Goal: Information Seeking & Learning: Learn about a topic

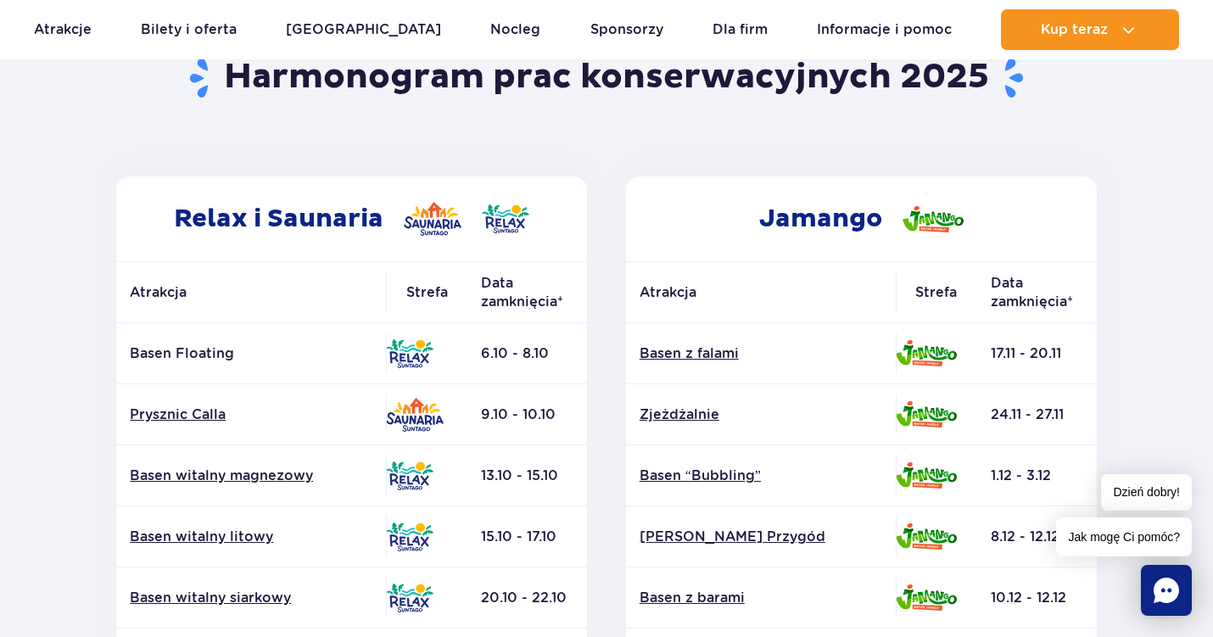
scroll to position [188, 0]
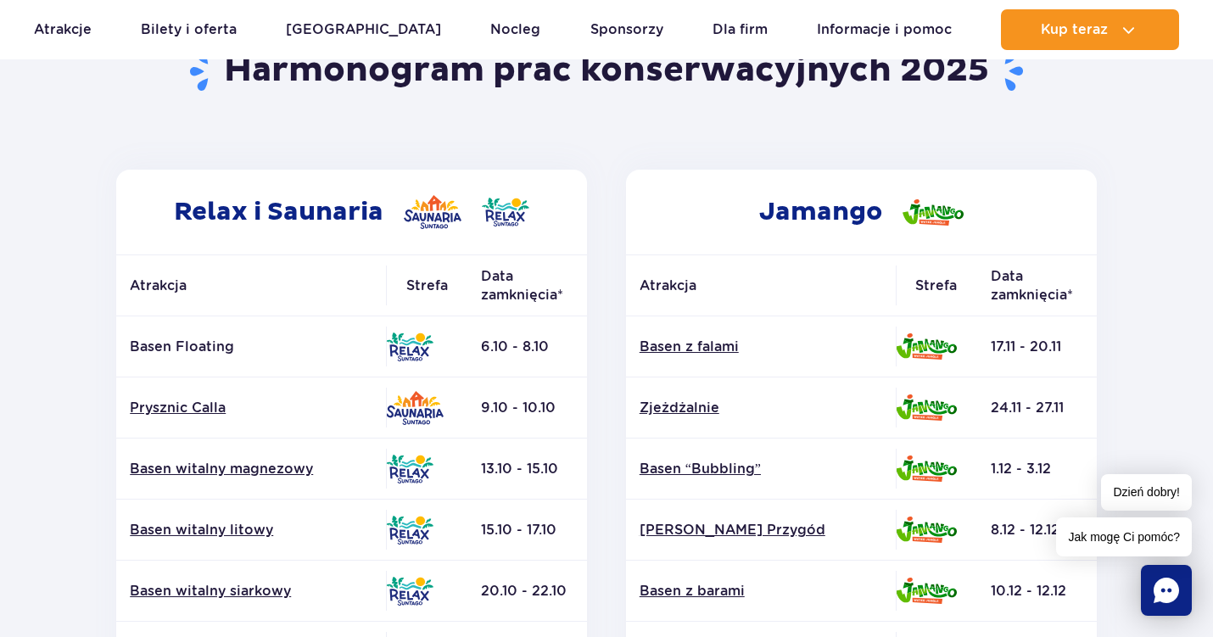
click at [212, 342] on p "Basen Floating" at bounding box center [251, 347] width 243 height 19
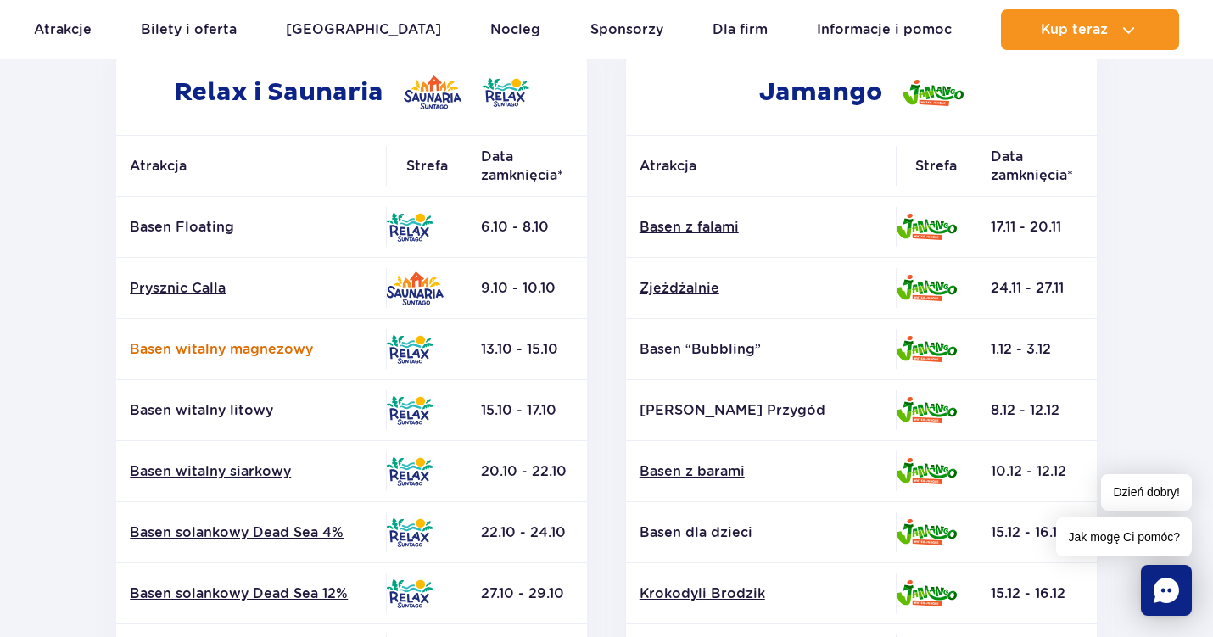
scroll to position [307, 0]
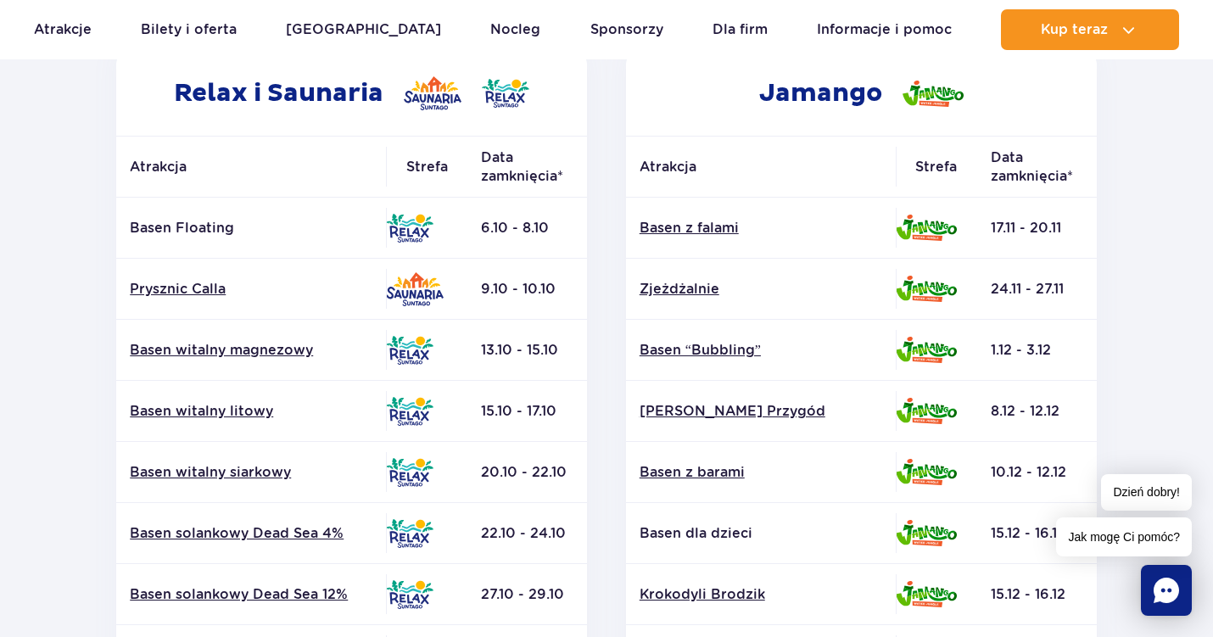
click at [198, 230] on p "Basen Floating" at bounding box center [251, 228] width 243 height 19
click at [186, 281] on link "Prysznic Calla" at bounding box center [251, 289] width 243 height 19
click at [219, 236] on p "Basen Floating" at bounding box center [251, 228] width 243 height 19
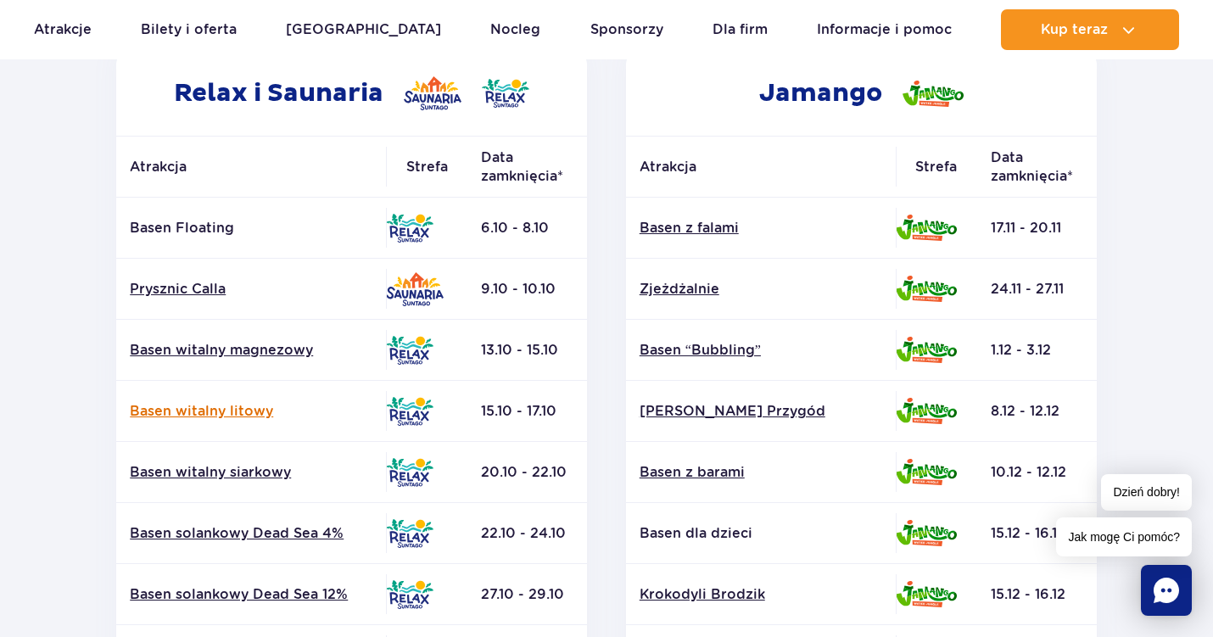
click at [212, 410] on link "Basen witalny litowy" at bounding box center [251, 411] width 243 height 19
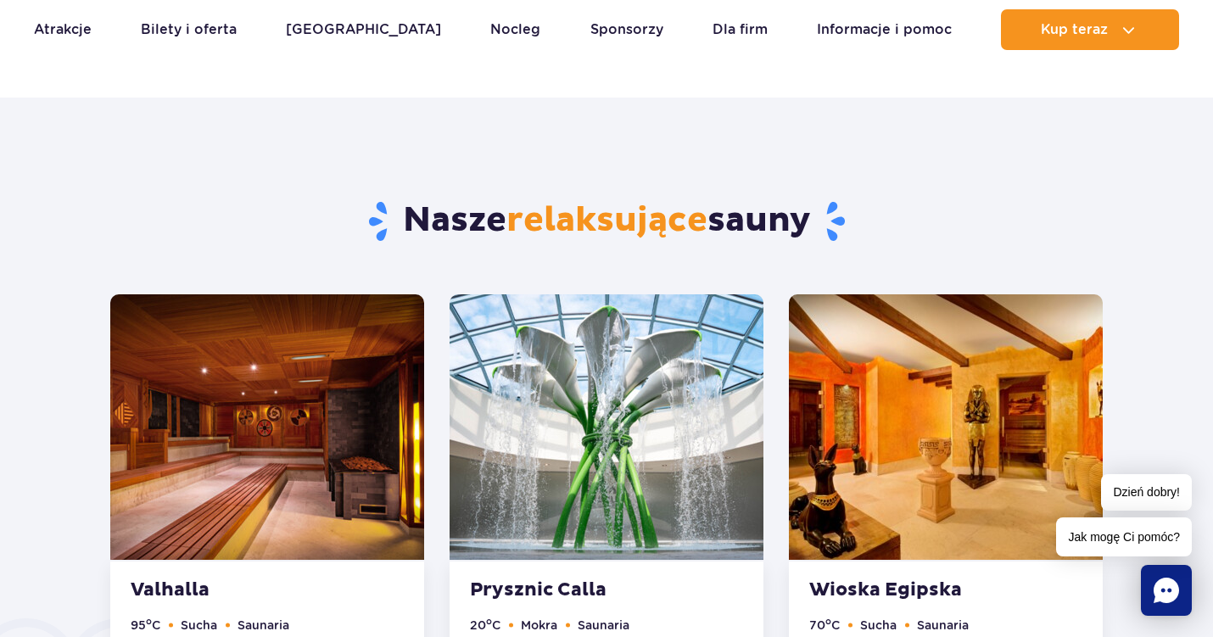
scroll to position [743, 0]
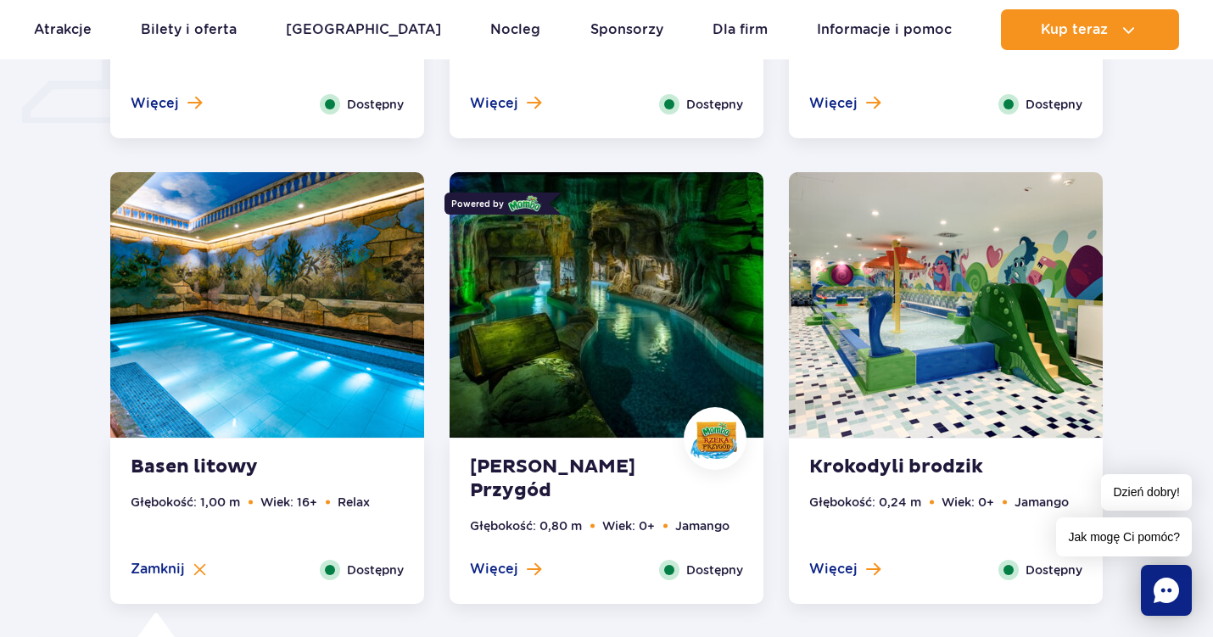
scroll to position [1499, 0]
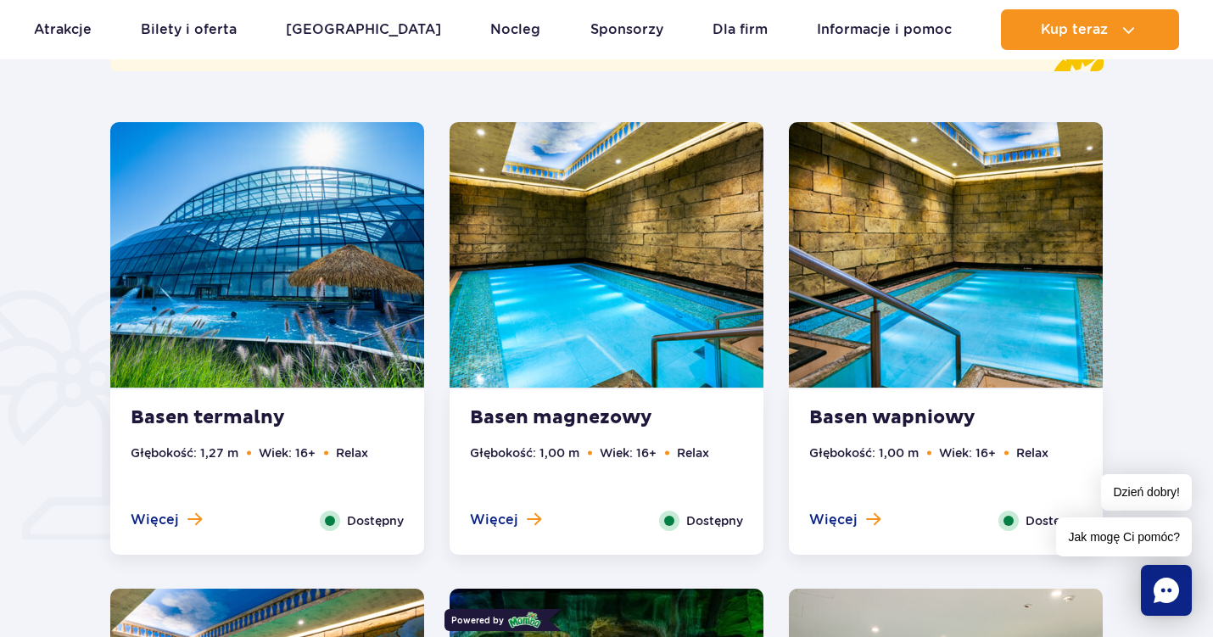
scroll to position [1076, 0]
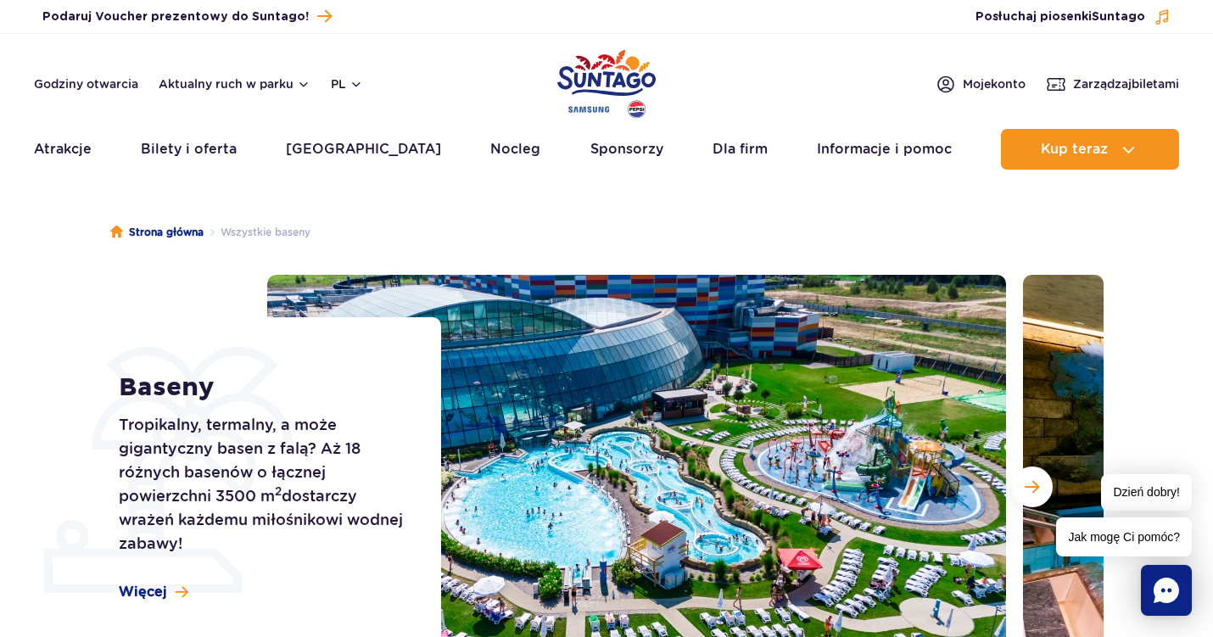
scroll to position [0, 0]
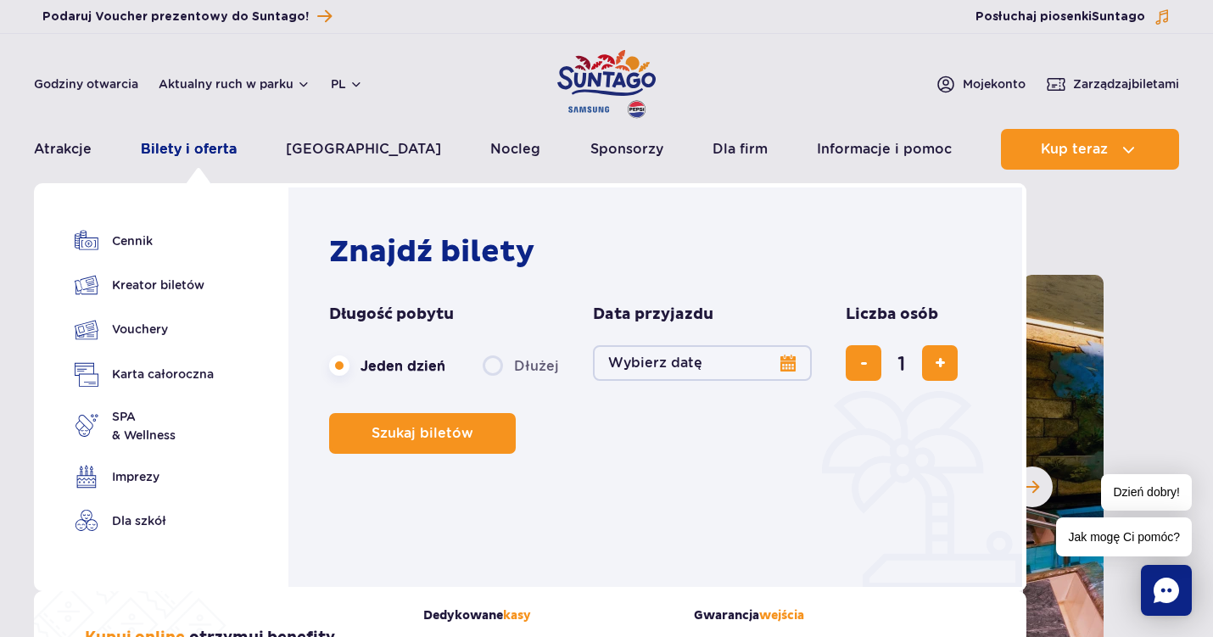
click at [217, 166] on link "Bilety i oferta" at bounding box center [189, 149] width 96 height 41
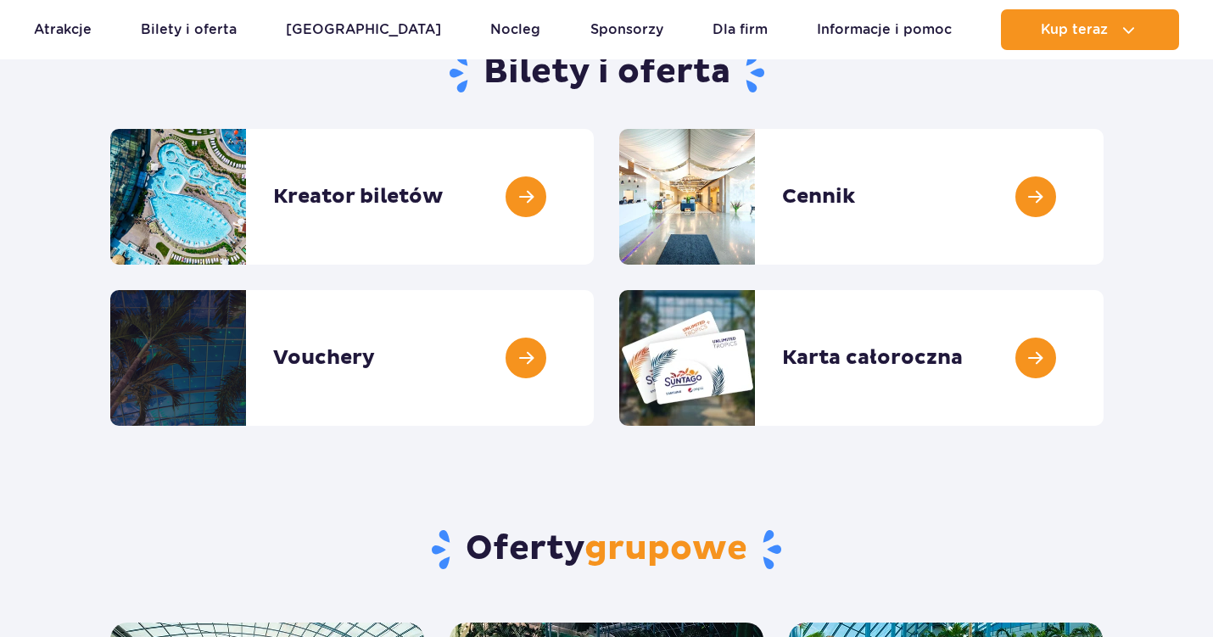
scroll to position [207, 0]
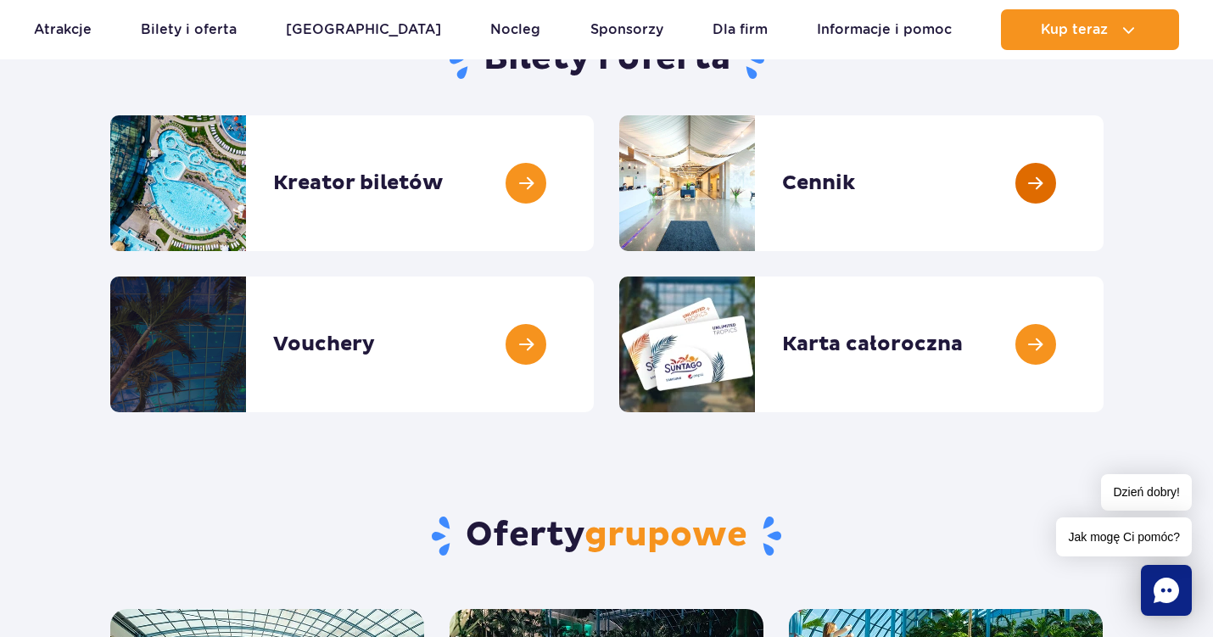
click at [1104, 219] on link at bounding box center [1104, 183] width 0 height 136
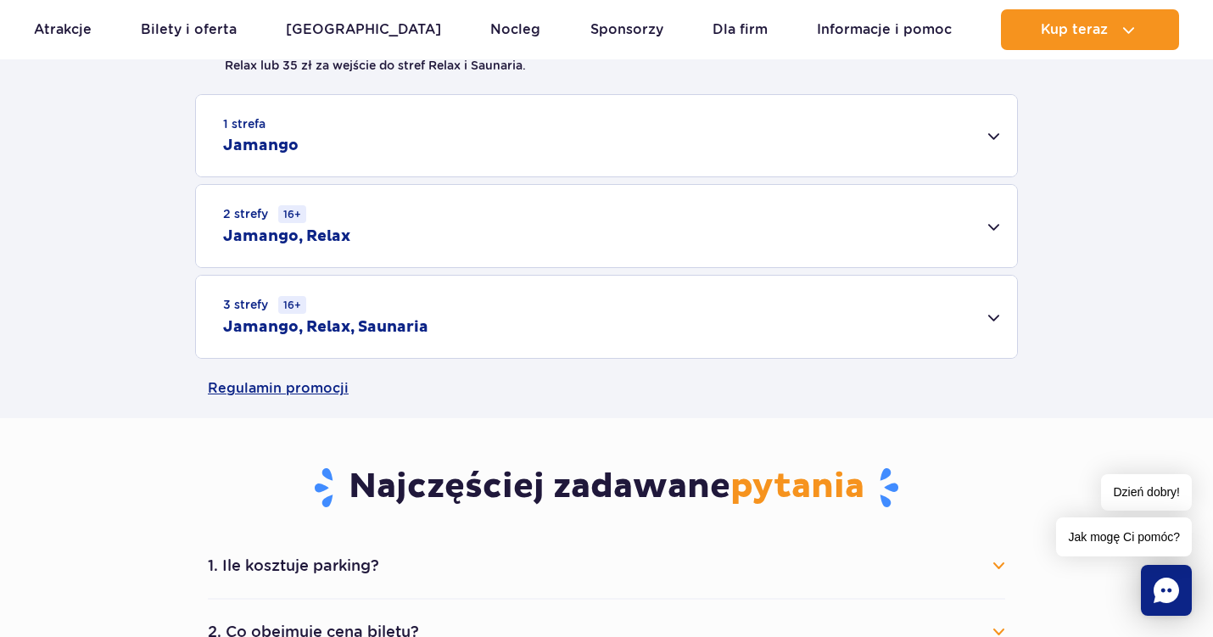
scroll to position [548, 0]
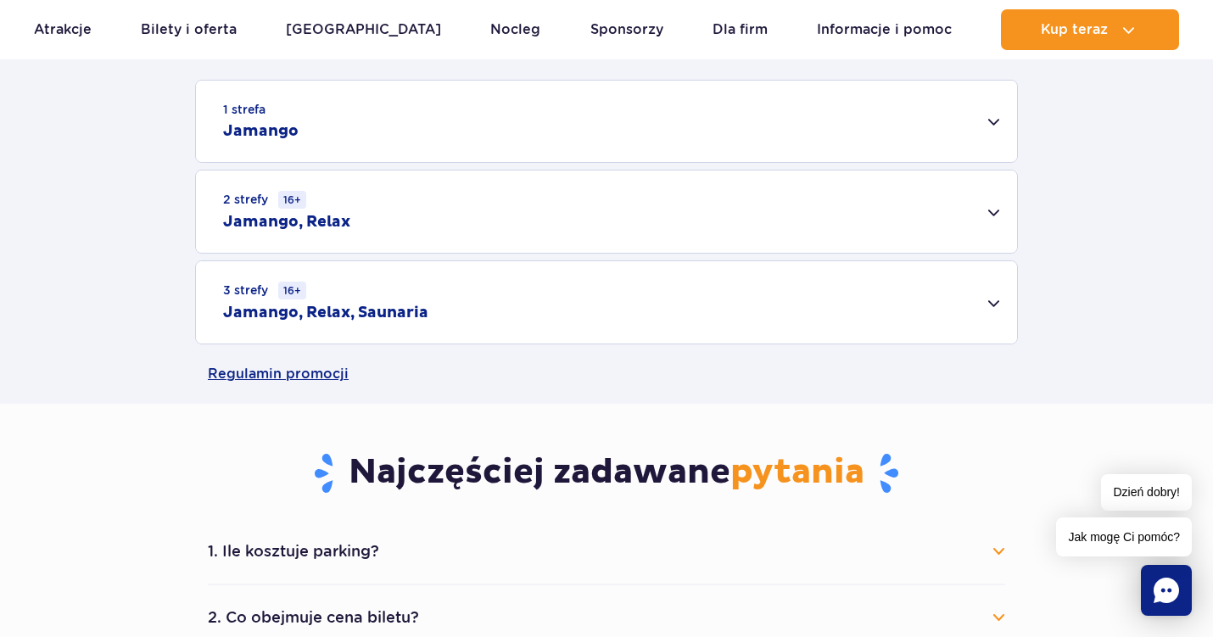
click at [1020, 303] on div "1 strefa Jamango Dorosły (18 – 65 lat) / Nastolatek (16 – 18 lat) Ten sam dzień…" at bounding box center [606, 212] width 1213 height 265
click at [1007, 304] on div "3 strefy 16+ Jamango, Relax, Saunaria" at bounding box center [606, 302] width 821 height 82
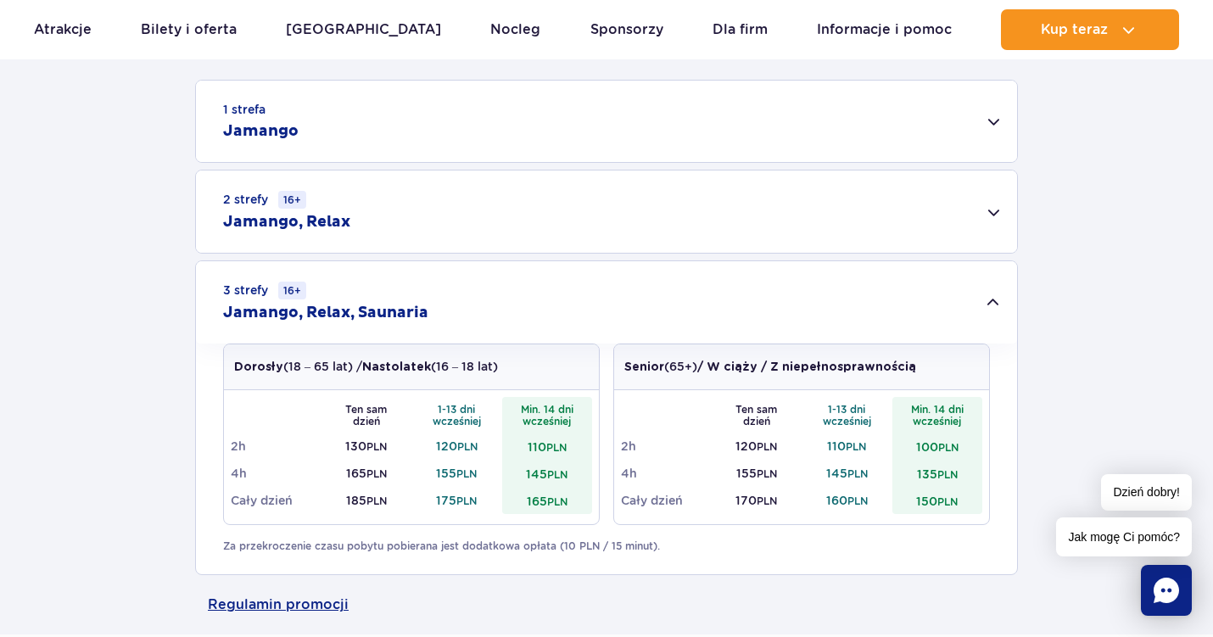
click at [958, 226] on div "2 strefy 16+ Jamango, Relax" at bounding box center [606, 212] width 821 height 82
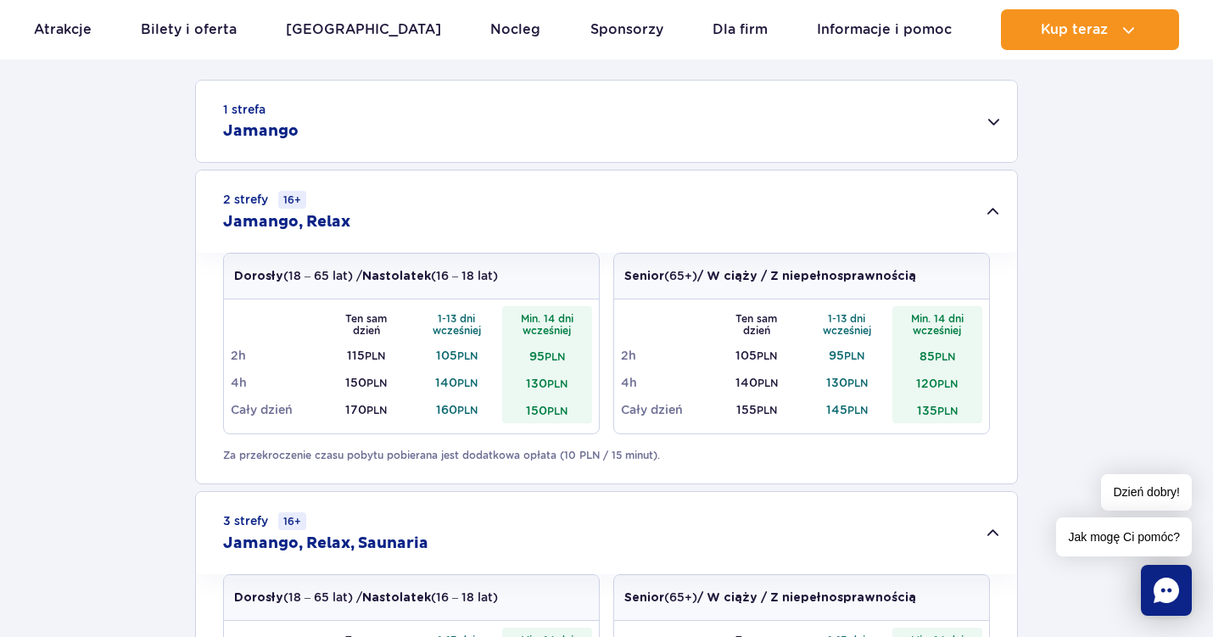
click at [862, 126] on div "1 strefa Jamango" at bounding box center [606, 121] width 821 height 81
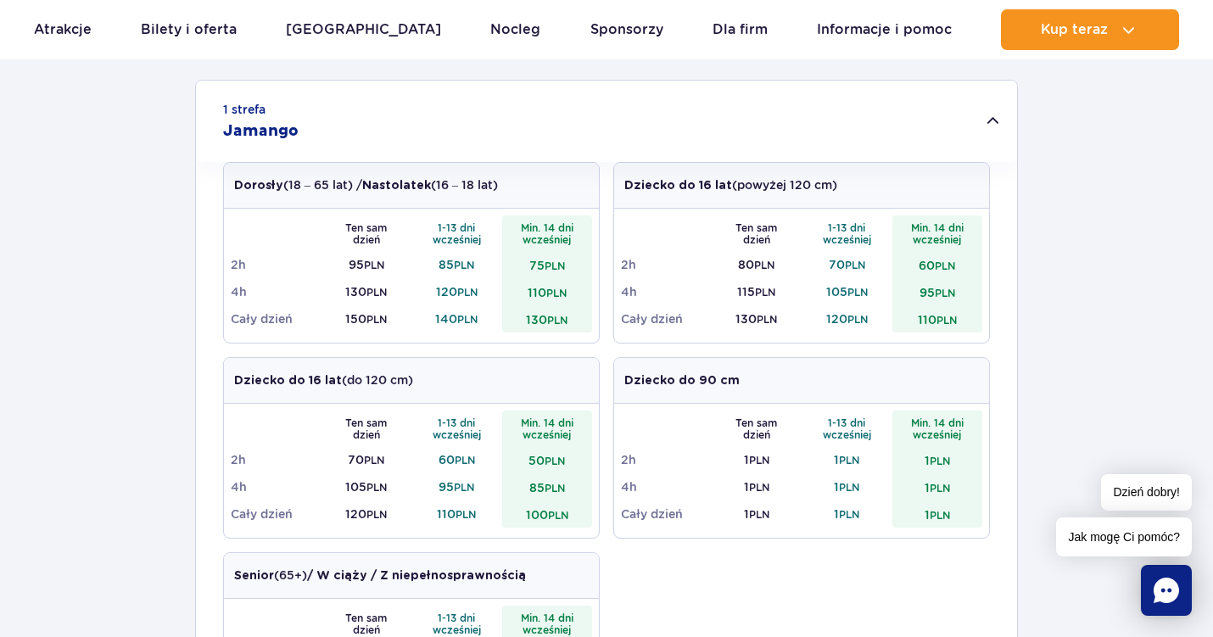
click at [858, 121] on div "1 strefa Jamango" at bounding box center [606, 121] width 821 height 81
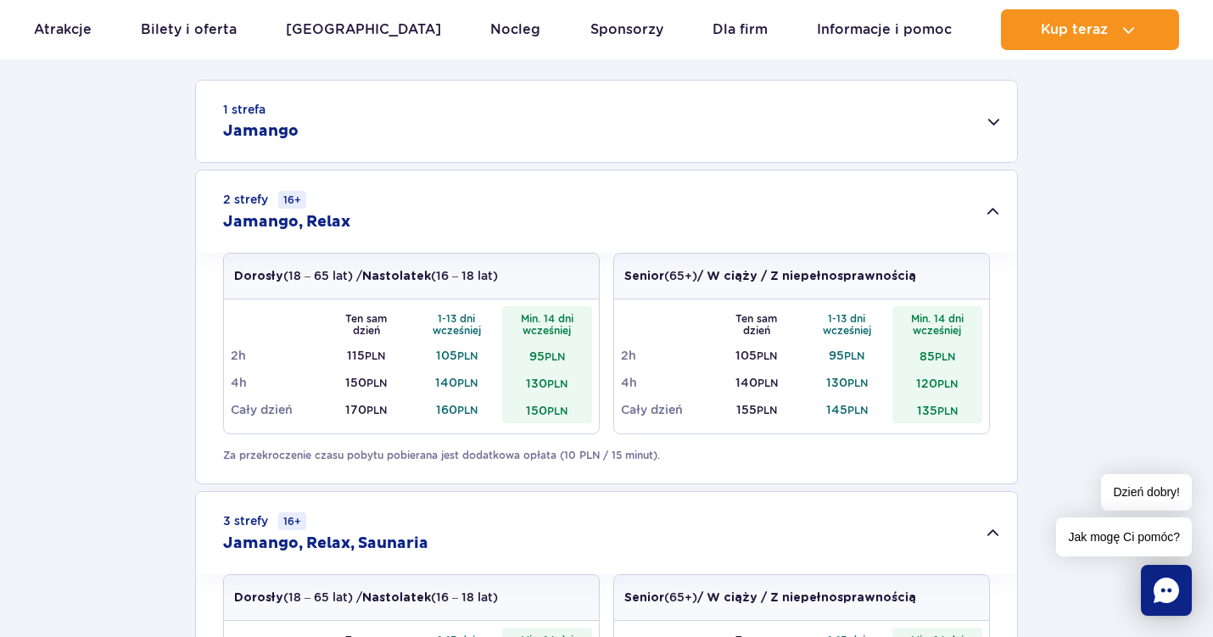
click at [1181, 186] on div "1 strefa Jamango Dorosły (18 – 65 lat) / Nastolatek (16 – 18 lat) Ten sam dzień…" at bounding box center [606, 443] width 1213 height 726
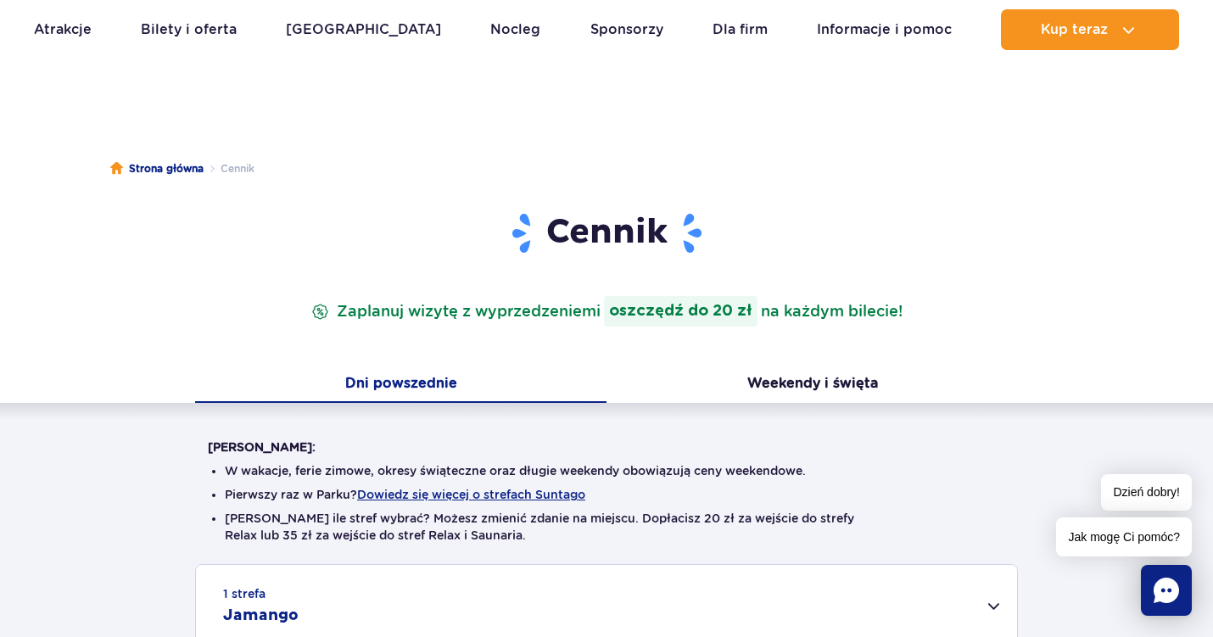
scroll to position [36, 0]
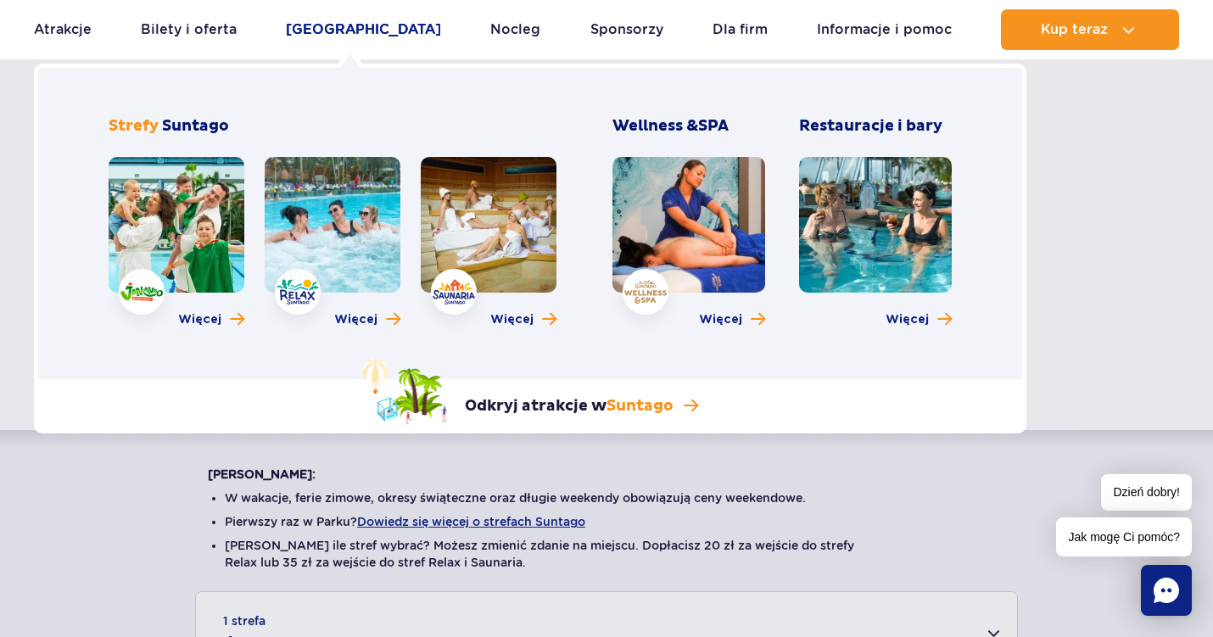
click at [356, 24] on link "[GEOGRAPHIC_DATA]" at bounding box center [363, 29] width 155 height 41
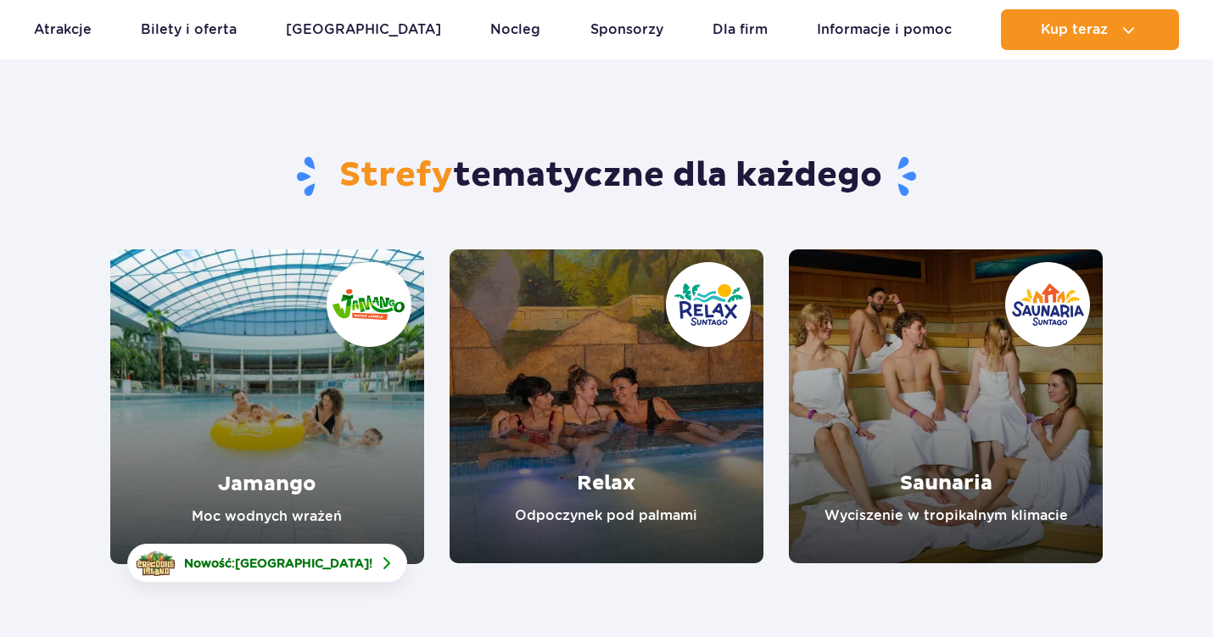
scroll to position [135, 0]
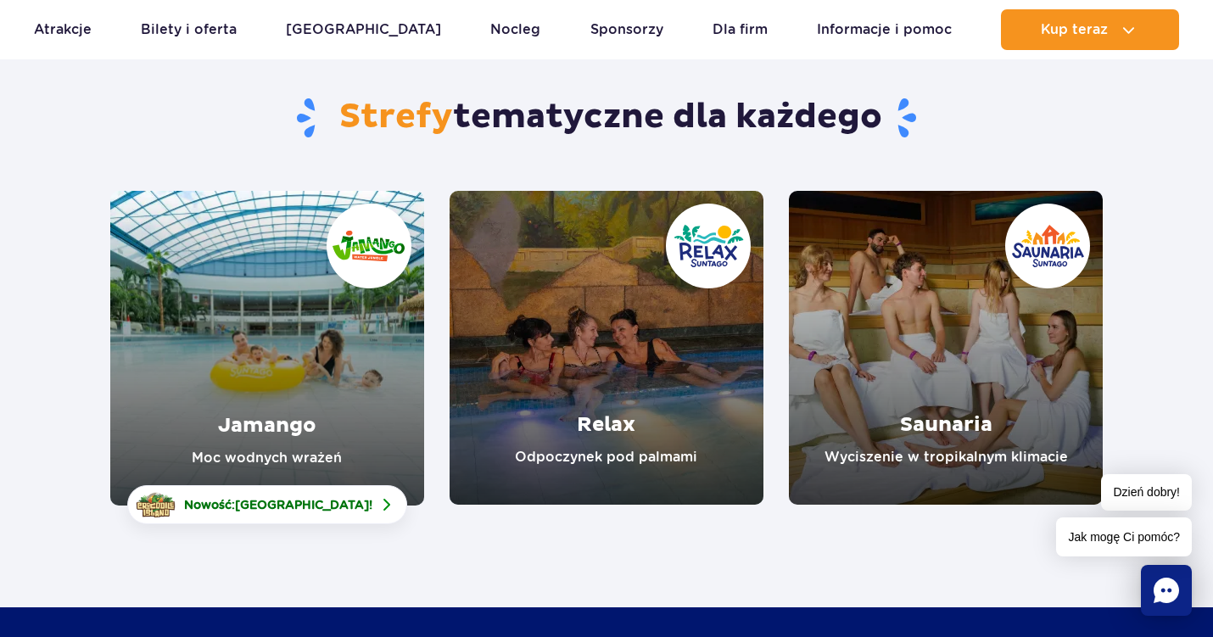
click at [630, 350] on link "Relax" at bounding box center [607, 348] width 314 height 314
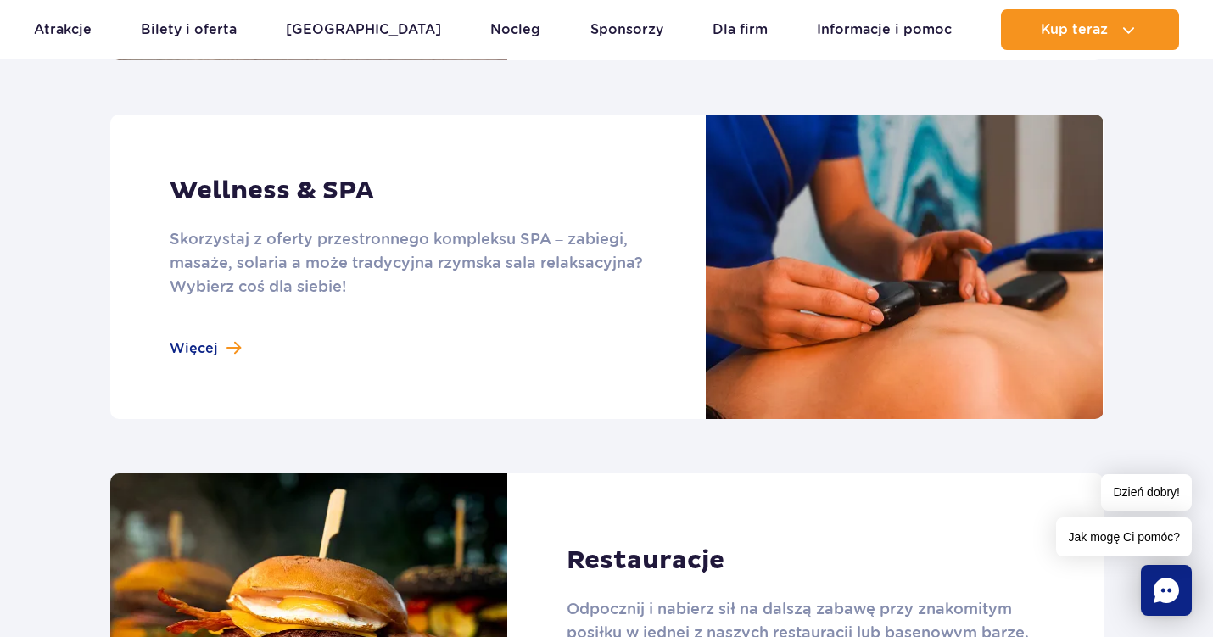
scroll to position [1471, 0]
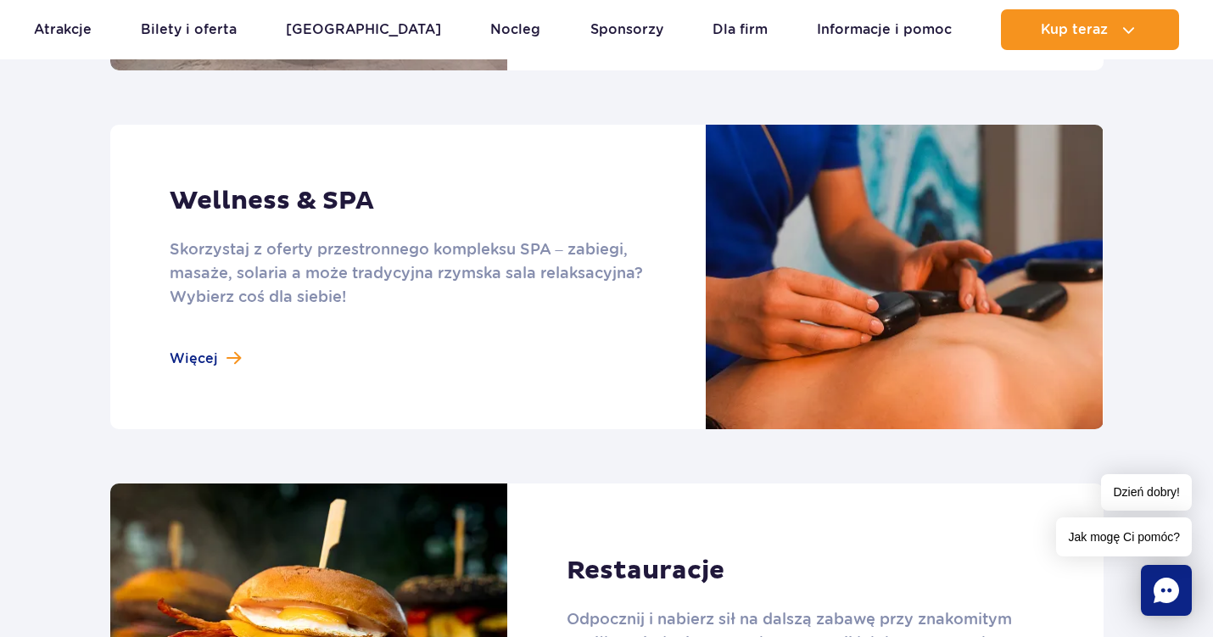
click at [281, 318] on link at bounding box center [607, 277] width 994 height 305
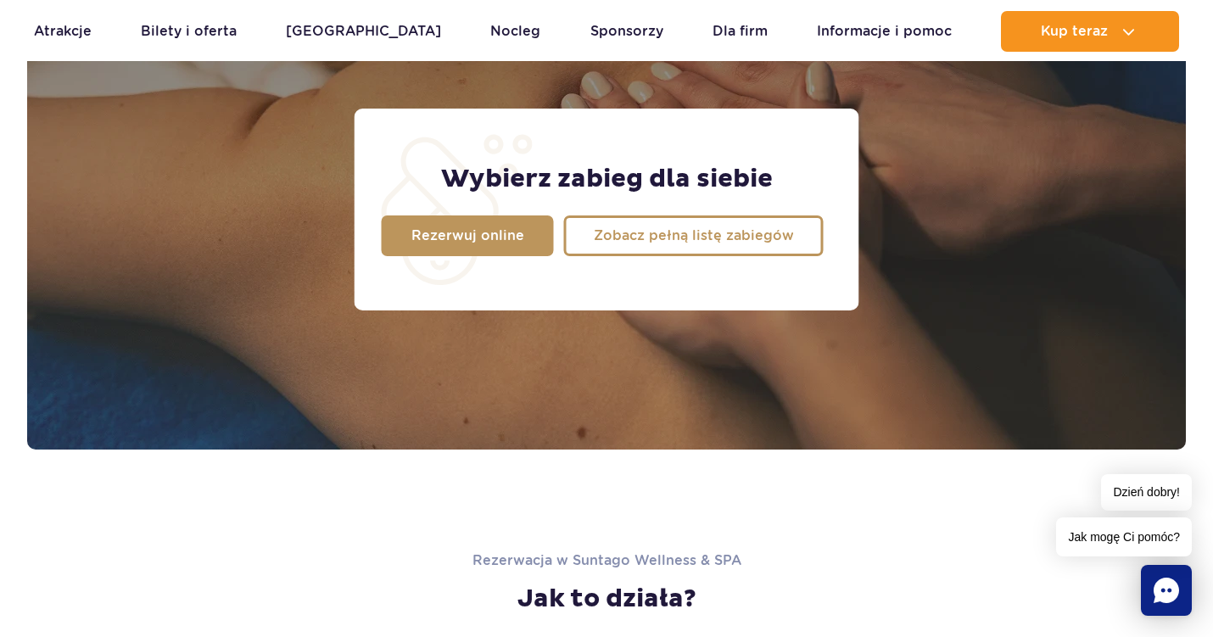
scroll to position [1436, 0]
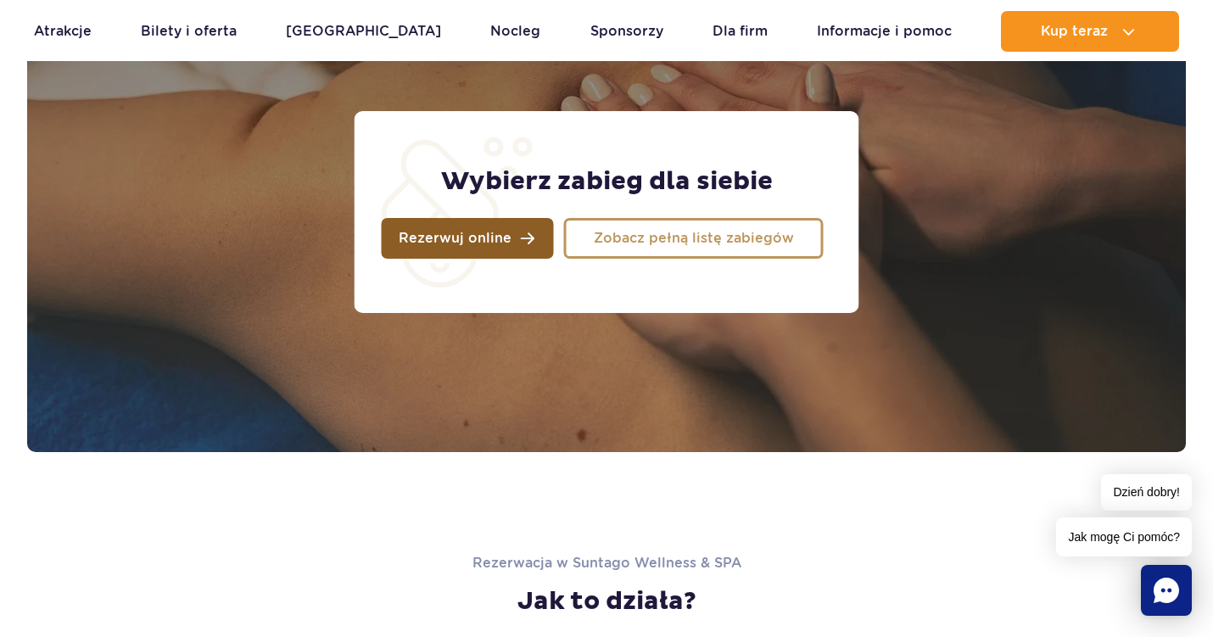
click at [512, 237] on link "Rezerwuj online" at bounding box center [468, 238] width 172 height 41
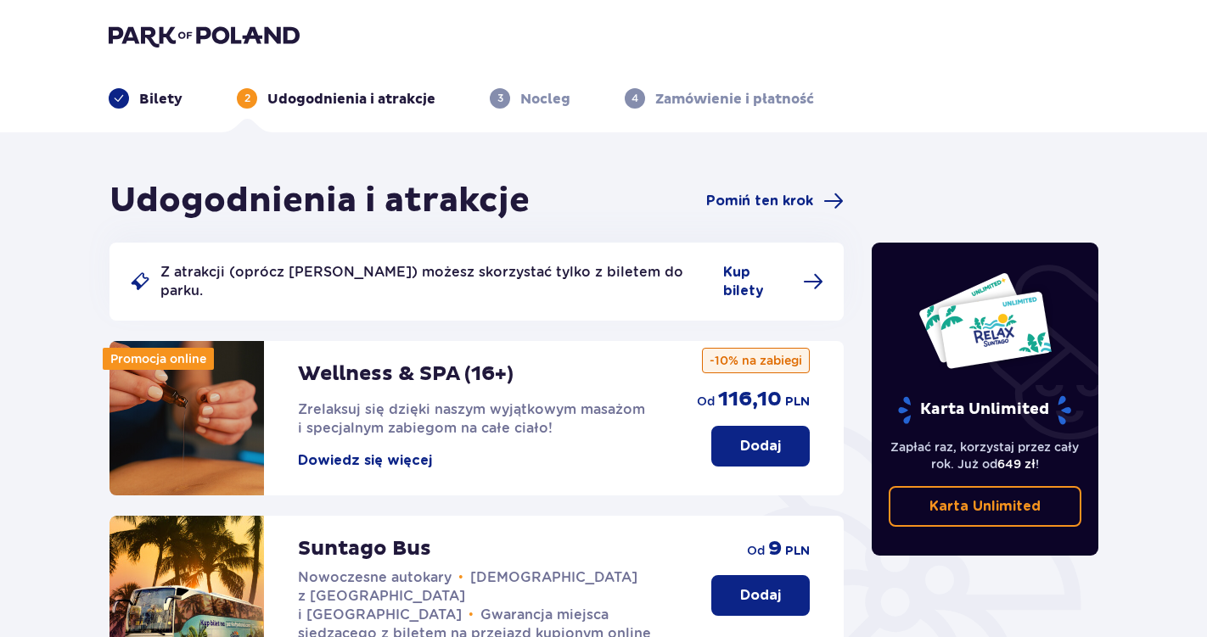
click at [393, 451] on button "Dowiedz się więcej" at bounding box center [365, 460] width 134 height 19
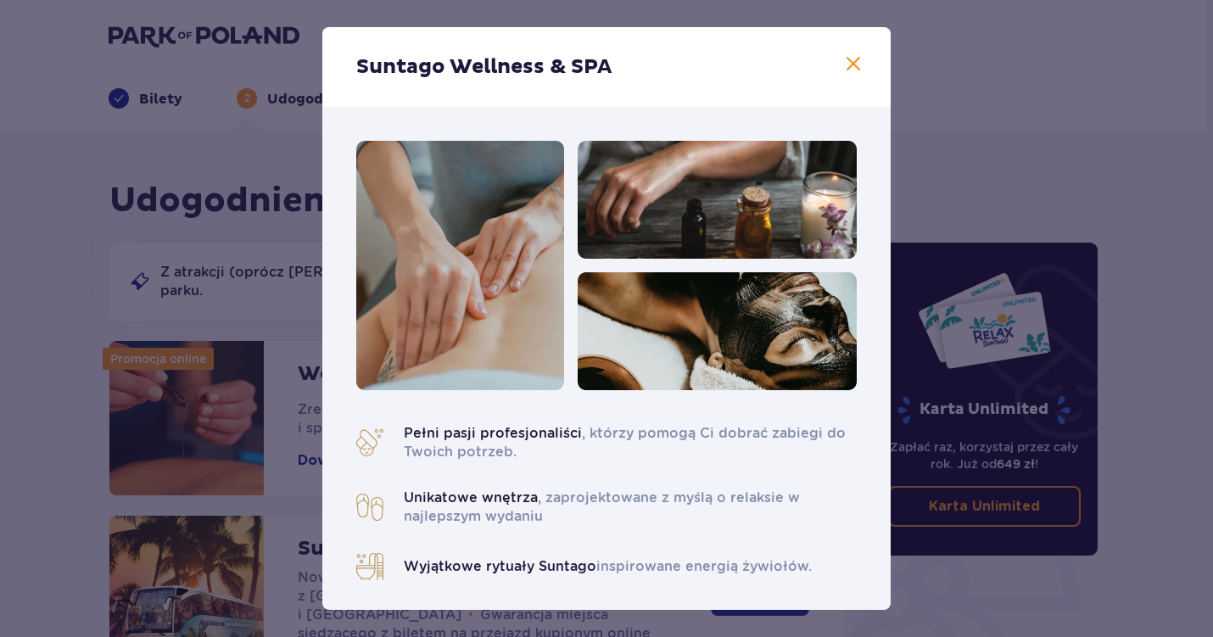
click at [853, 58] on span at bounding box center [853, 64] width 20 height 20
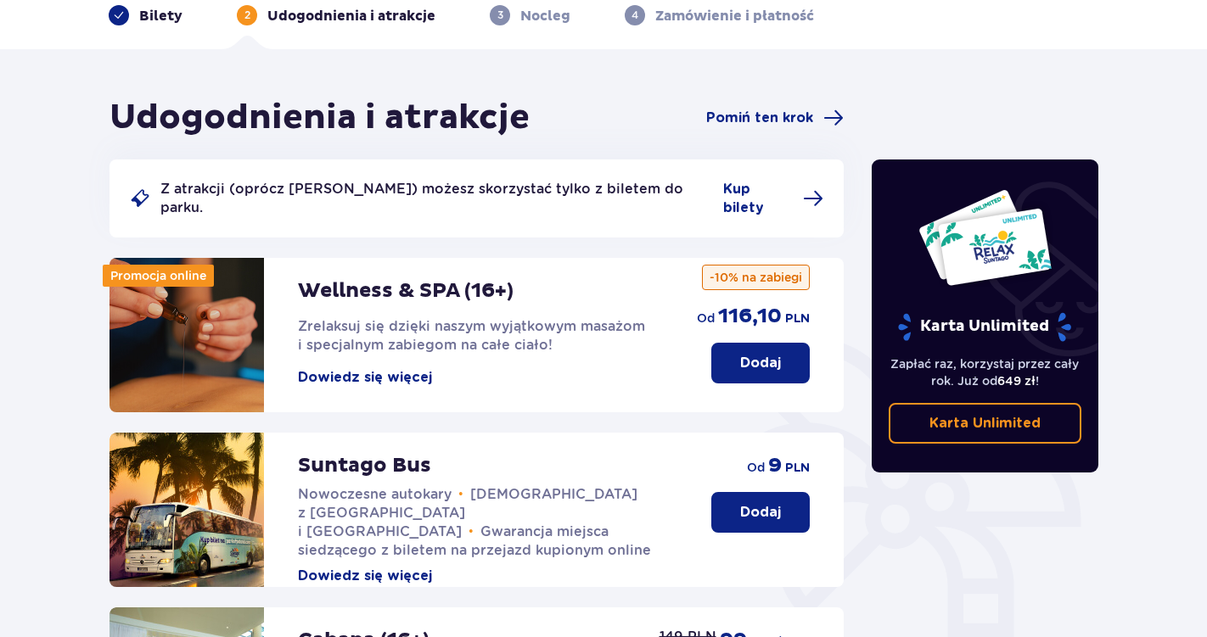
scroll to position [108, 0]
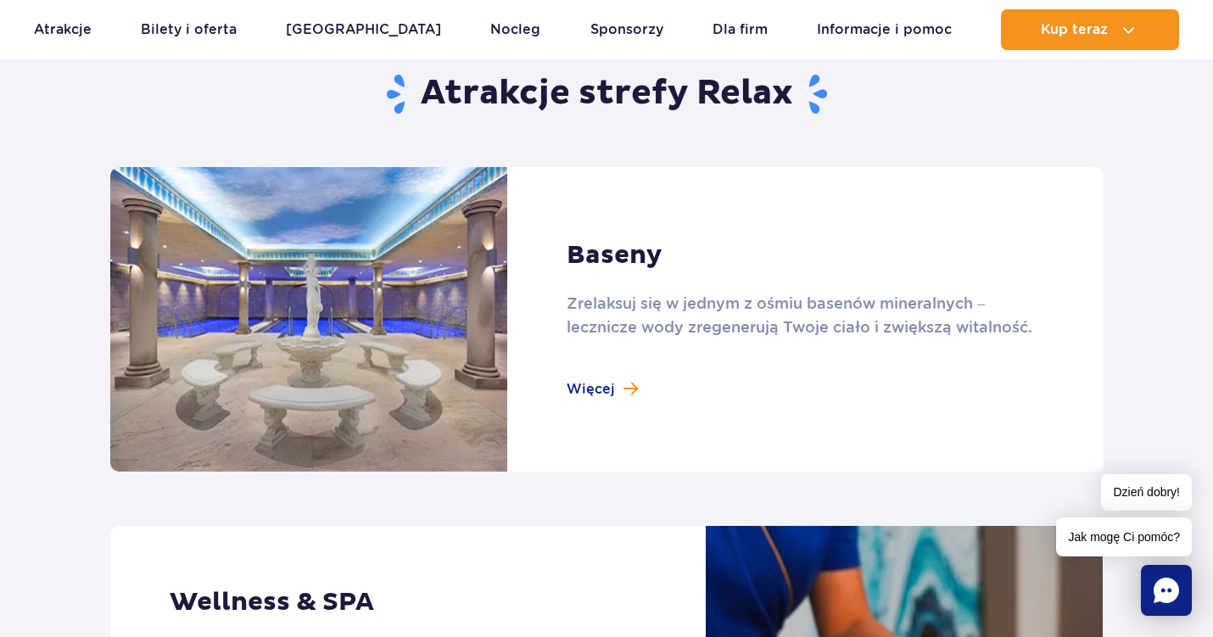
scroll to position [1068, 0]
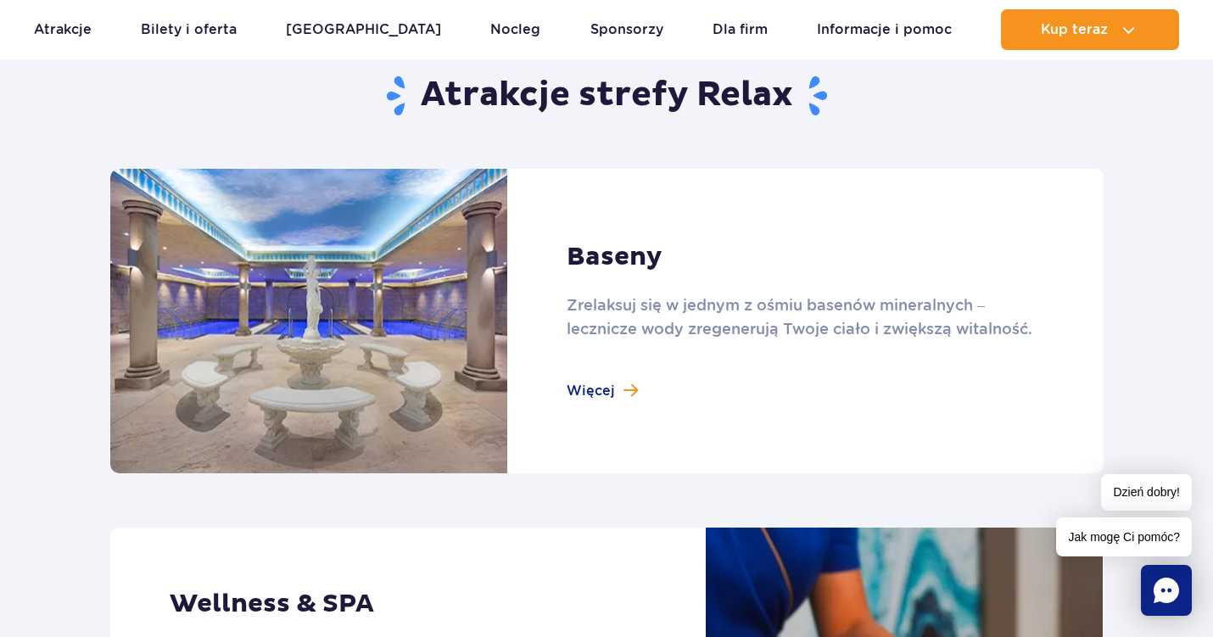
click at [641, 351] on link at bounding box center [607, 321] width 994 height 305
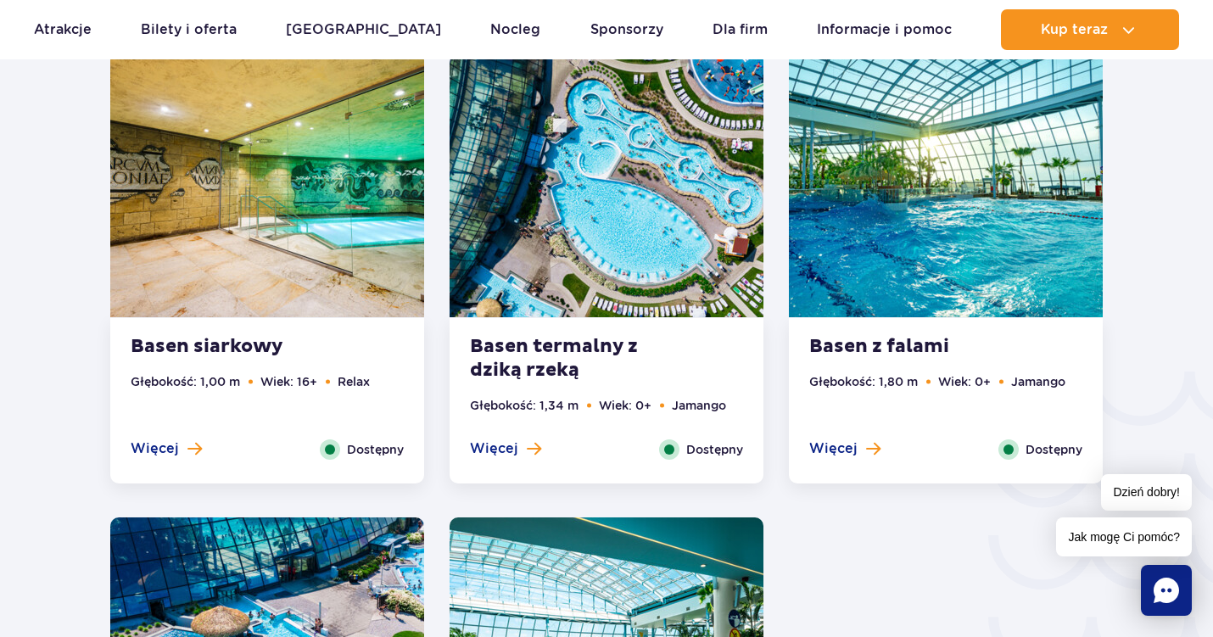
scroll to position [2552, 0]
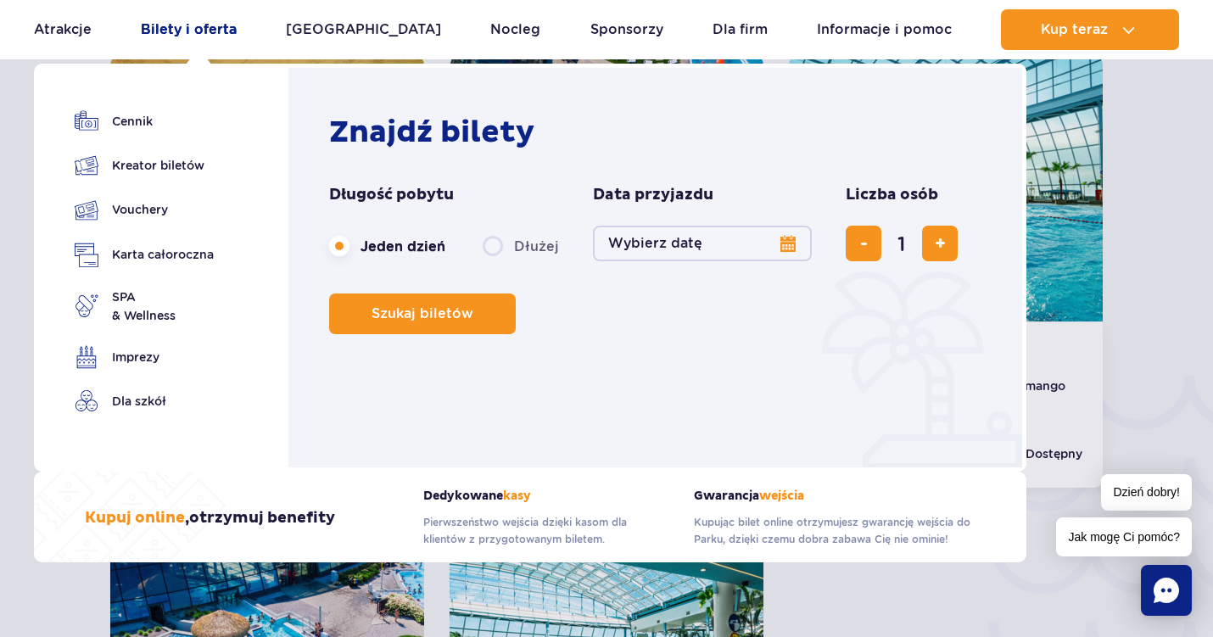
click at [226, 20] on link "Bilety i oferta" at bounding box center [189, 29] width 96 height 41
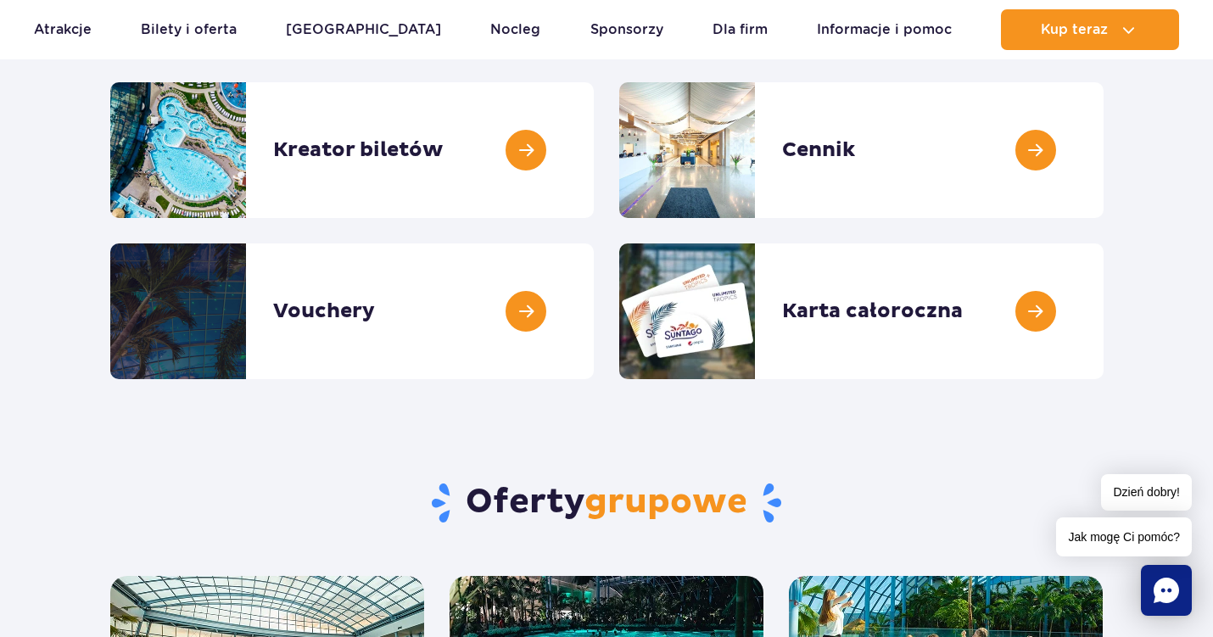
scroll to position [244, 0]
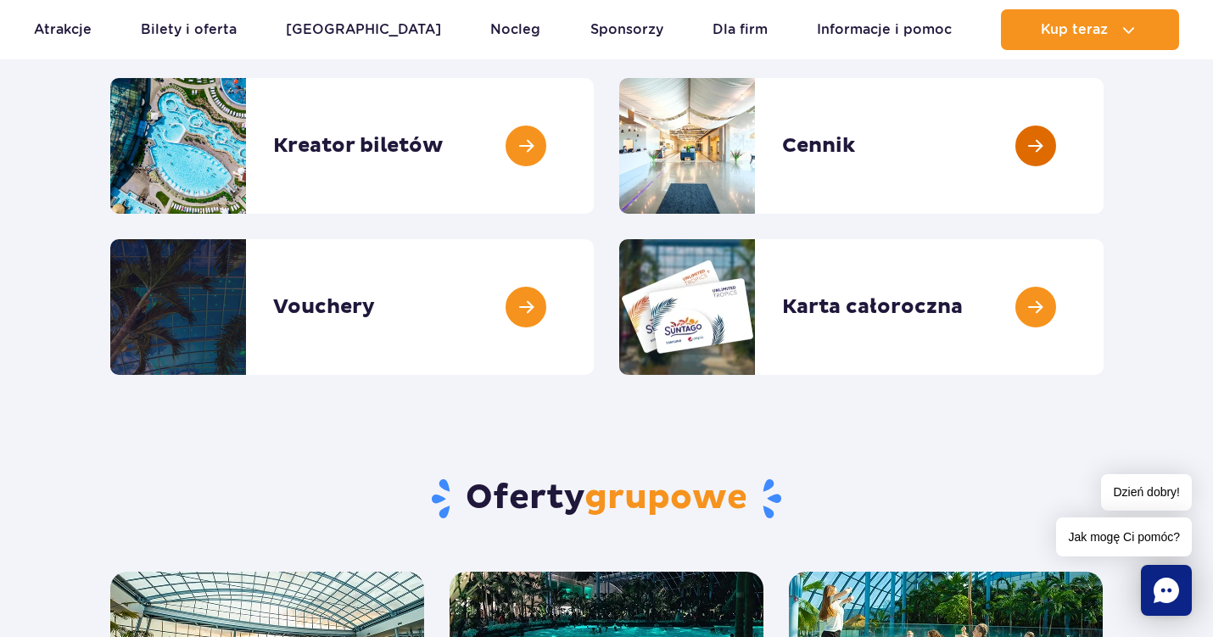
click at [1104, 115] on link at bounding box center [1104, 146] width 0 height 136
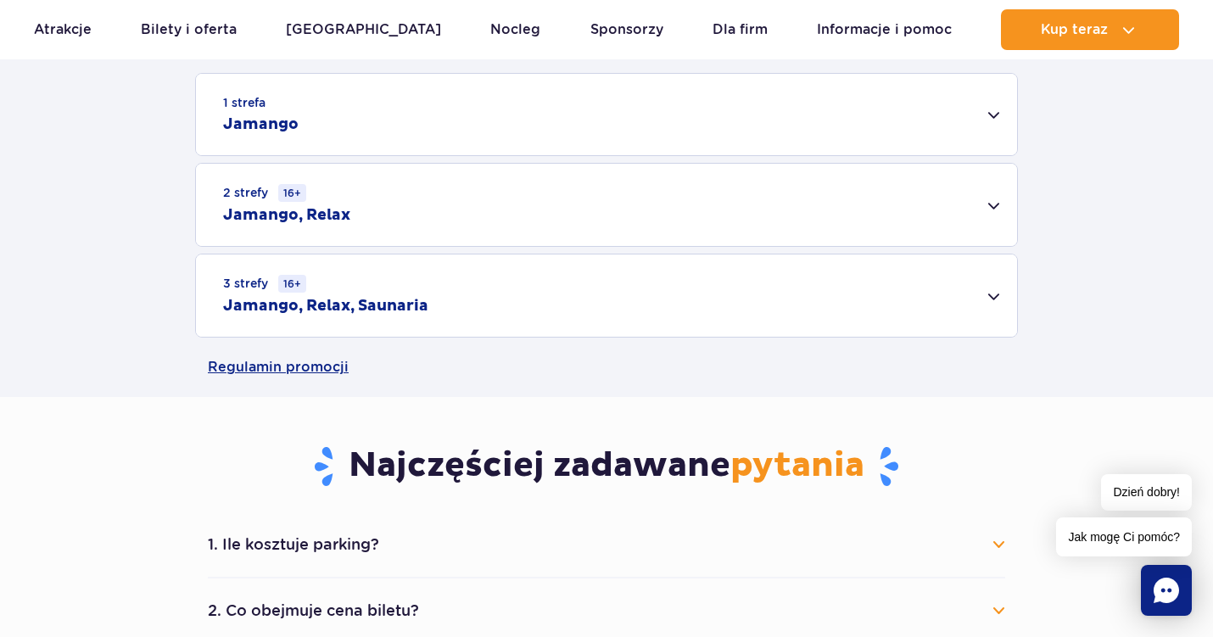
scroll to position [549, 0]
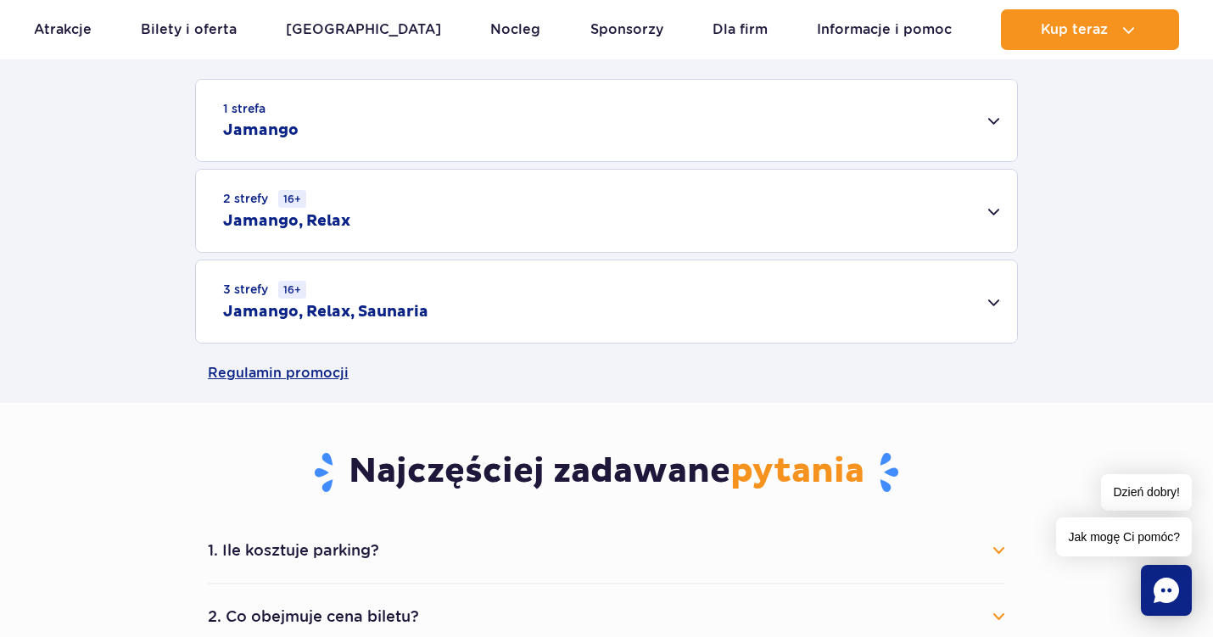
click at [685, 207] on div "2 strefy 16+ Jamango, Relax" at bounding box center [606, 211] width 821 height 82
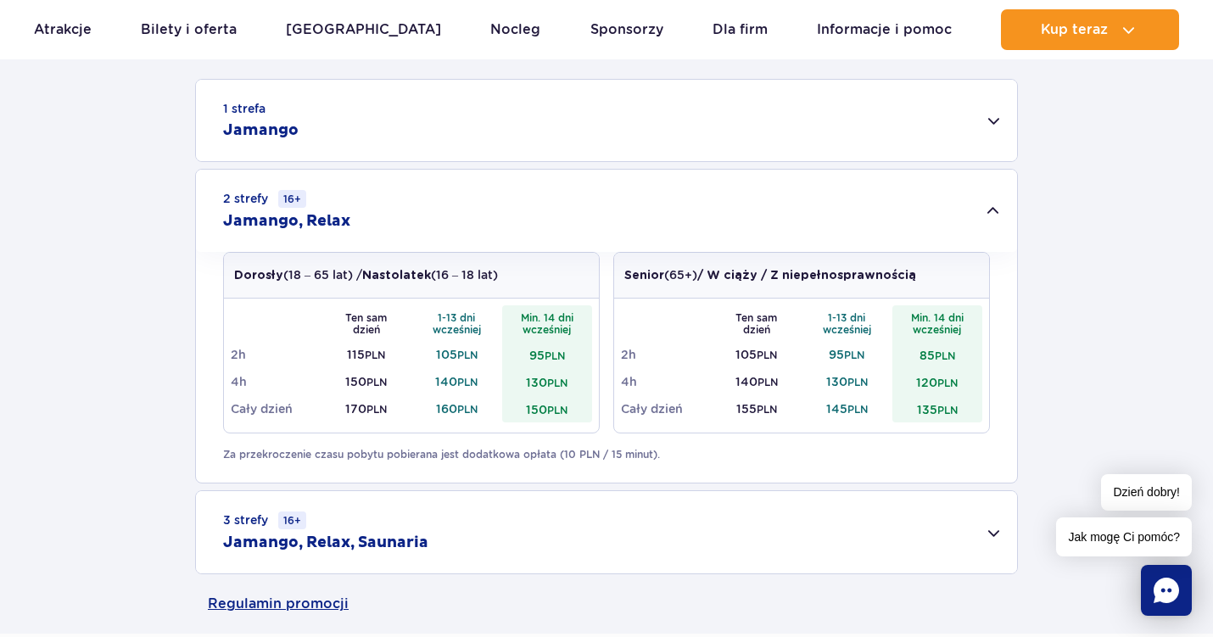
click at [770, 103] on div "1 strefa Jamango" at bounding box center [606, 120] width 821 height 81
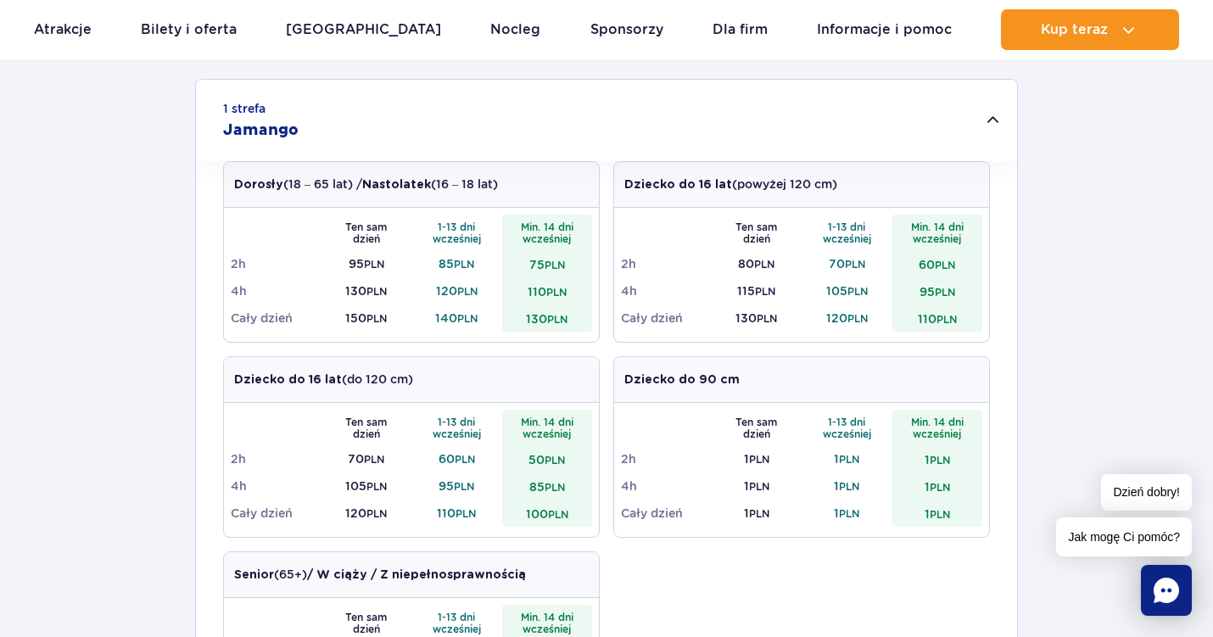
click at [696, 129] on div "1 strefa Jamango" at bounding box center [606, 120] width 821 height 81
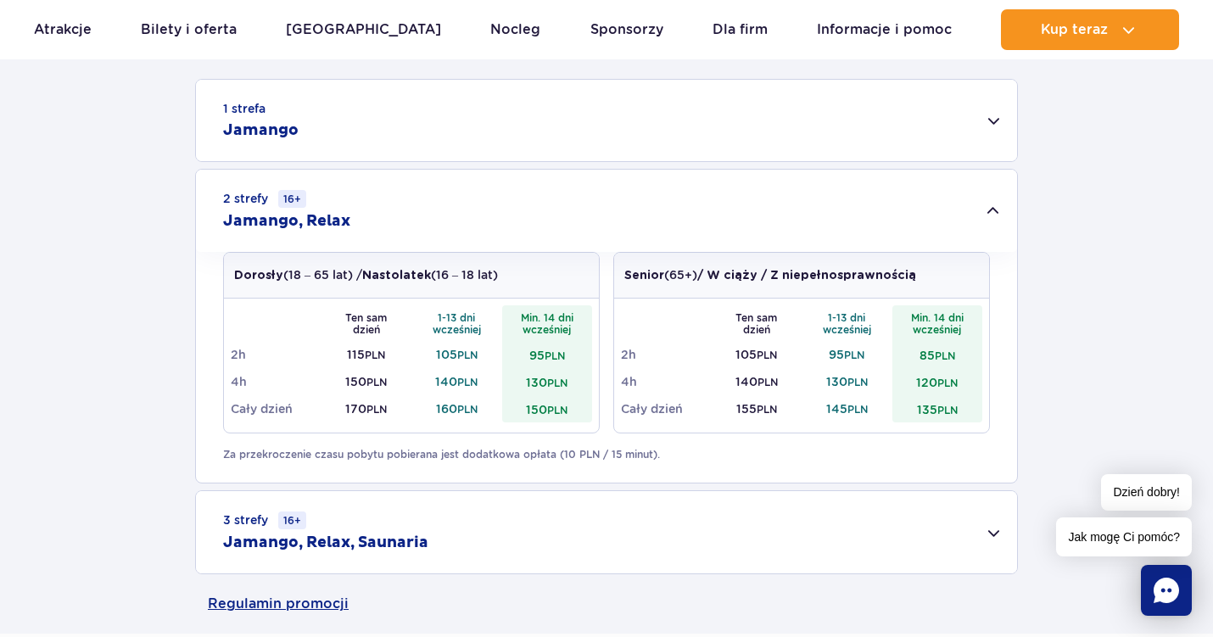
click at [599, 145] on div "1 strefa Jamango" at bounding box center [606, 120] width 821 height 81
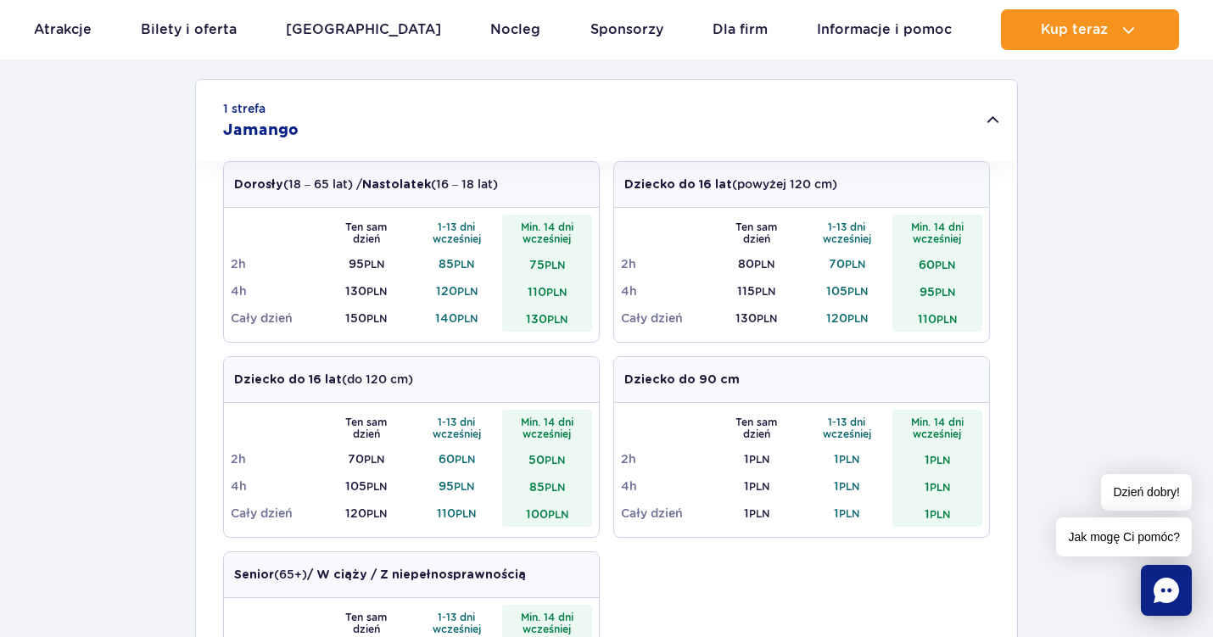
click at [598, 145] on div "1 strefa Jamango" at bounding box center [606, 120] width 821 height 81
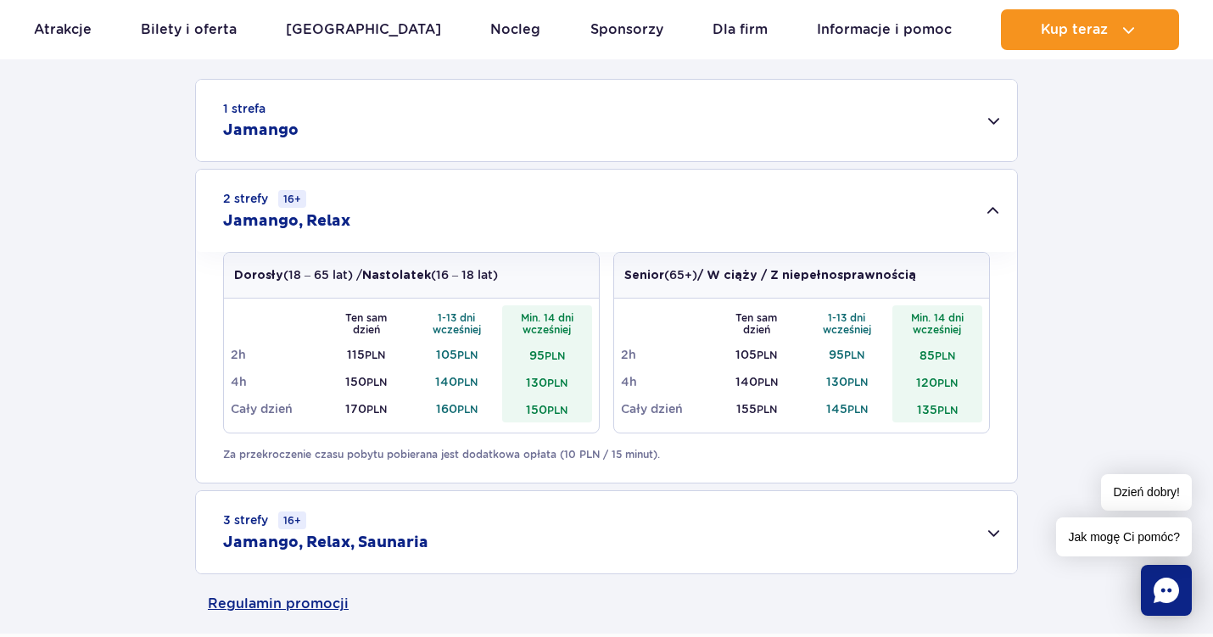
click at [158, 261] on div "1 strefa Jamango Dorosły (18 – 65 lat) / Nastolatek (16 – 18 lat) Ten sam dzień…" at bounding box center [606, 327] width 1213 height 496
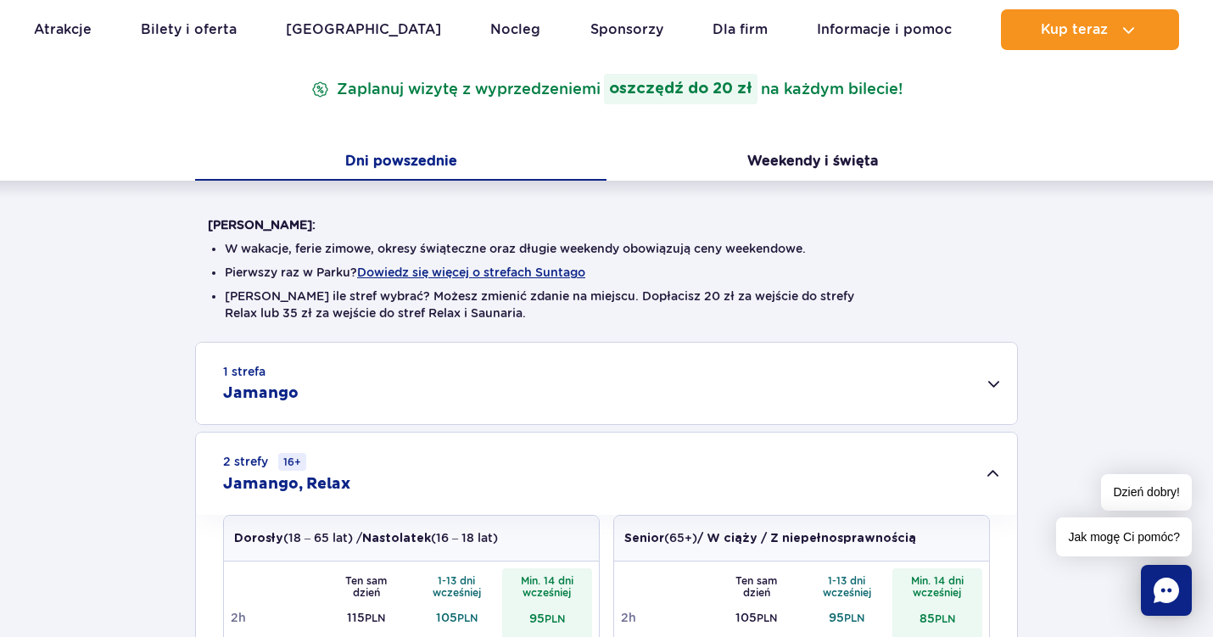
scroll to position [277, 0]
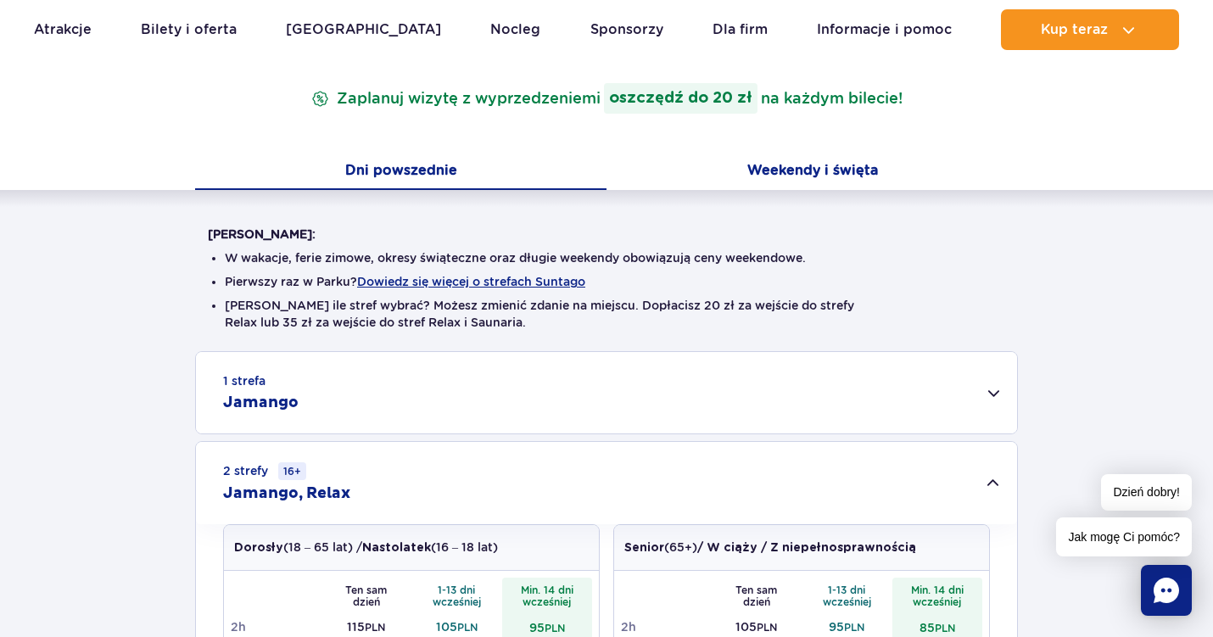
click at [814, 165] on button "Weekendy i święta" at bounding box center [813, 172] width 412 height 36
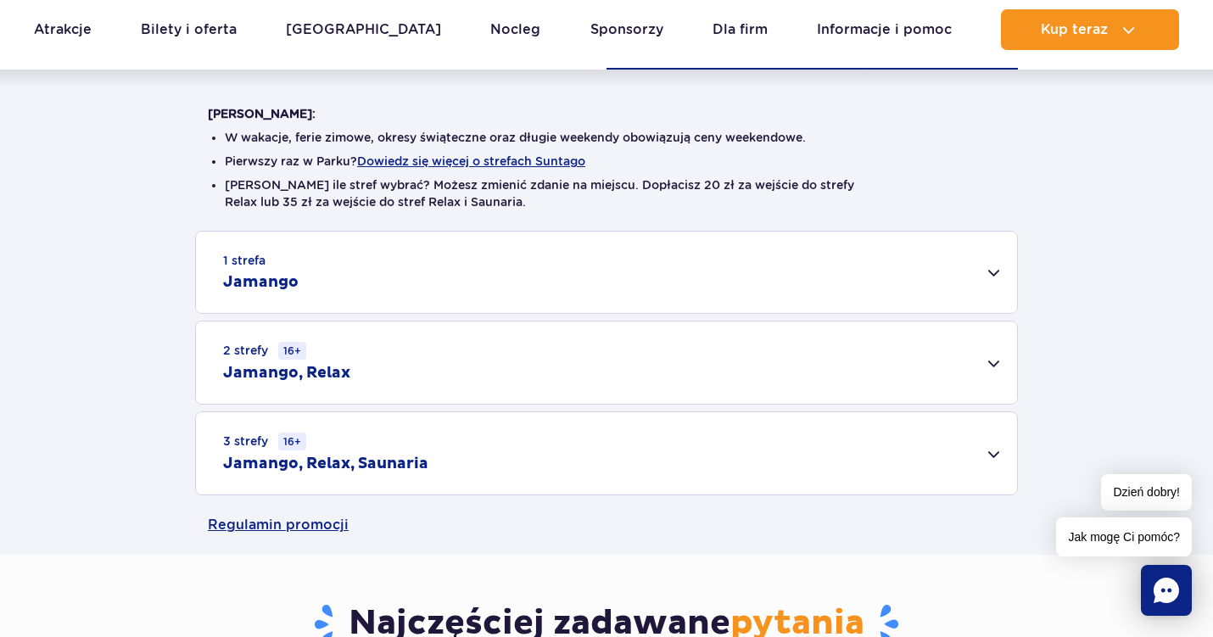
scroll to position [440, 0]
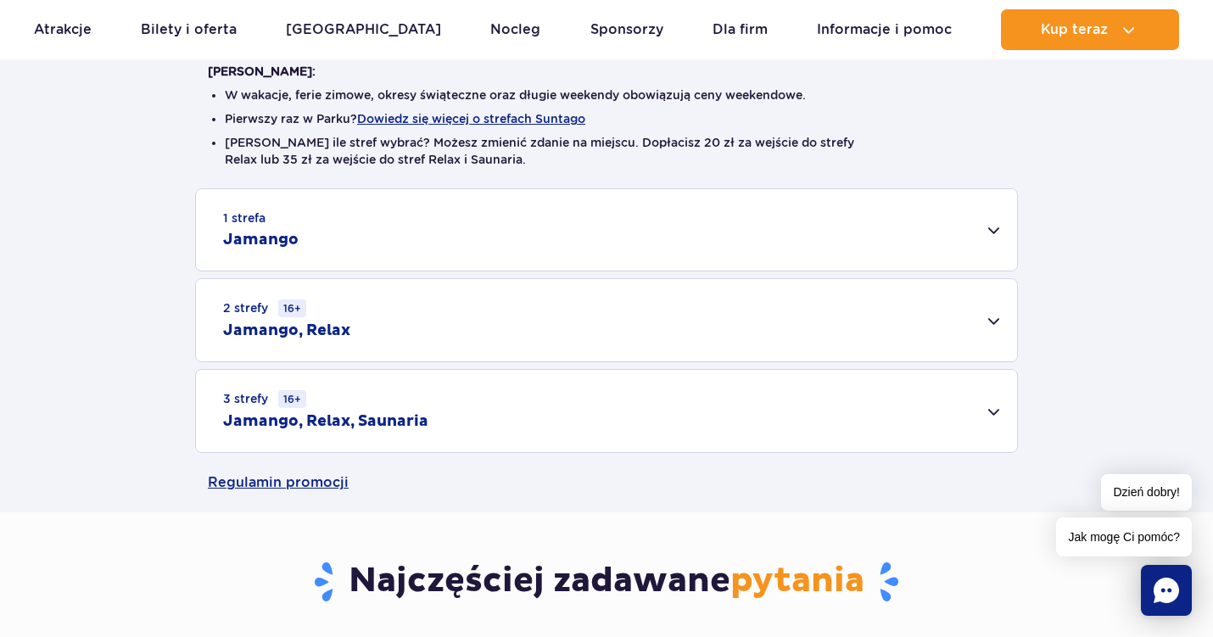
click at [727, 298] on div "2 strefy 16+ Jamango, Relax" at bounding box center [606, 320] width 821 height 82
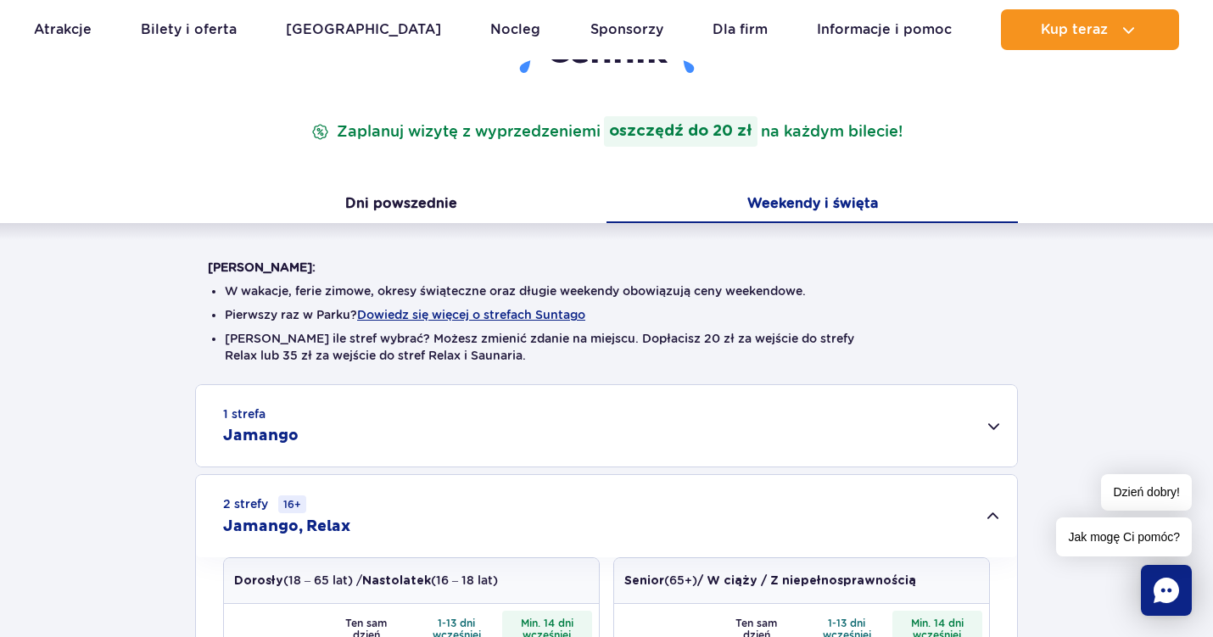
scroll to position [240, 0]
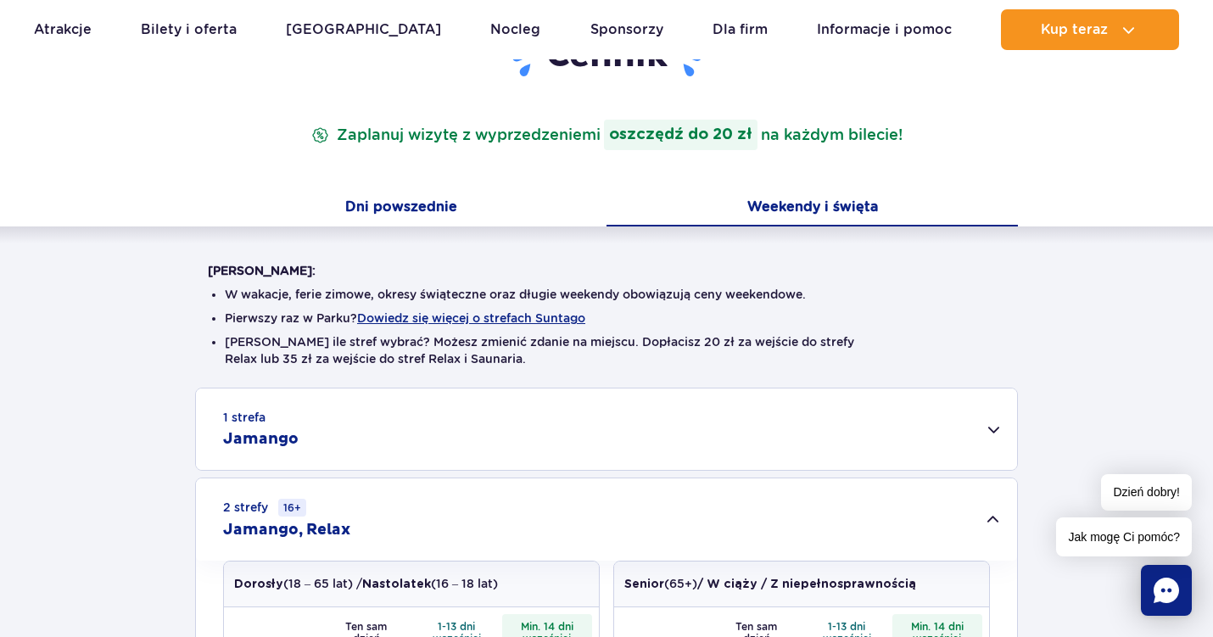
click at [524, 207] on button "Dni powszednie" at bounding box center [401, 209] width 412 height 36
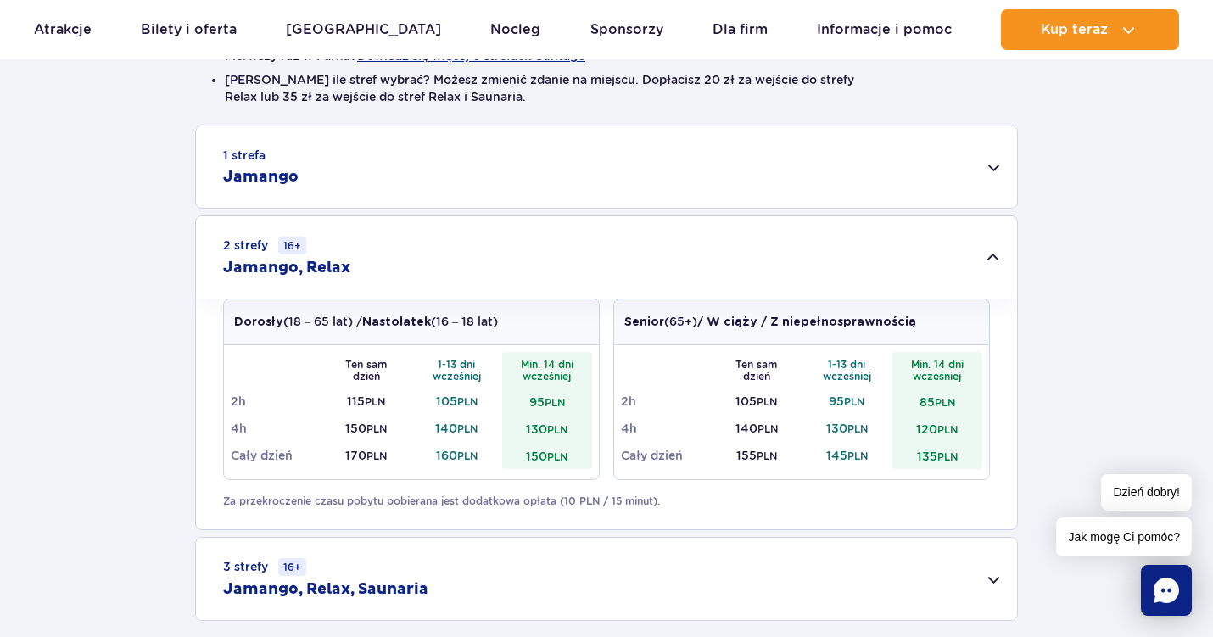
scroll to position [487, 0]
